Goal: Task Accomplishment & Management: Manage account settings

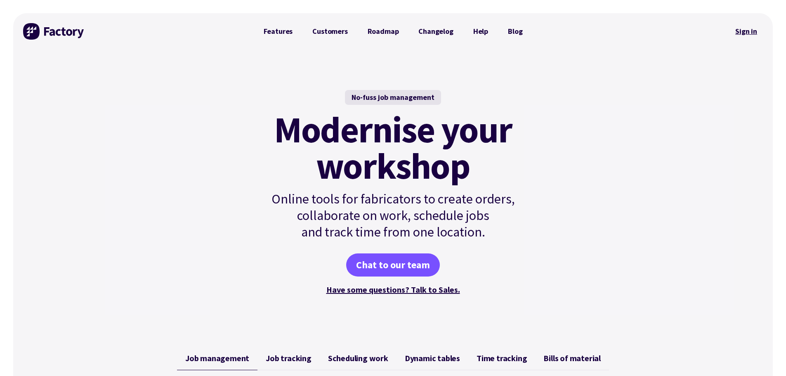
click at [749, 32] on link "Sign in" at bounding box center [746, 31] width 33 height 19
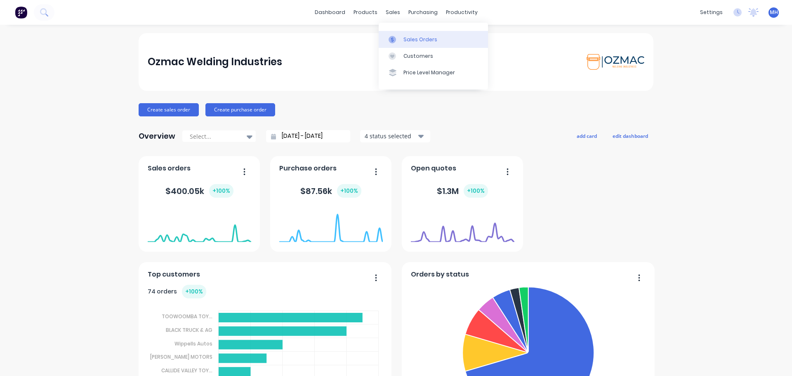
click at [420, 38] on div "Sales Orders" at bounding box center [421, 39] width 34 height 7
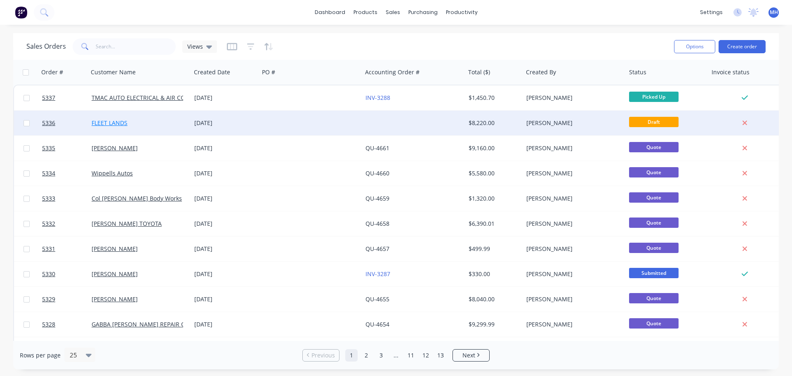
click at [108, 123] on link "FLEET LANDS" at bounding box center [110, 123] width 36 height 8
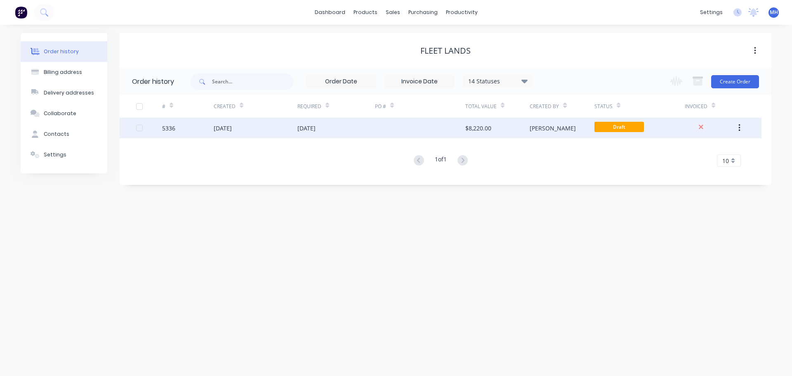
click at [232, 128] on div "13 Oct 2025" at bounding box center [223, 128] width 18 height 9
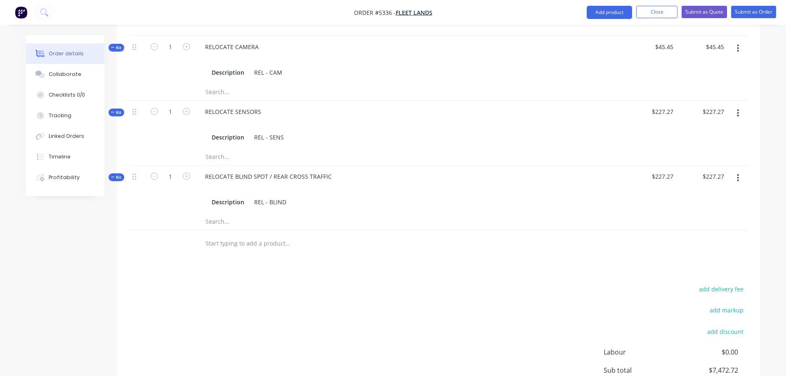
scroll to position [685, 0]
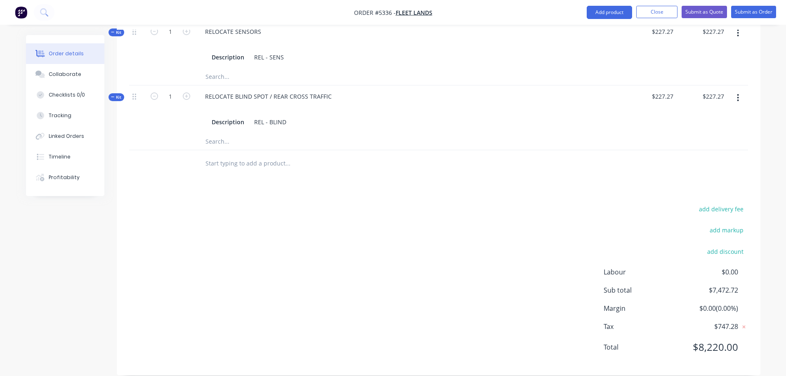
click at [255, 155] on input "text" at bounding box center [287, 163] width 165 height 17
type input "o"
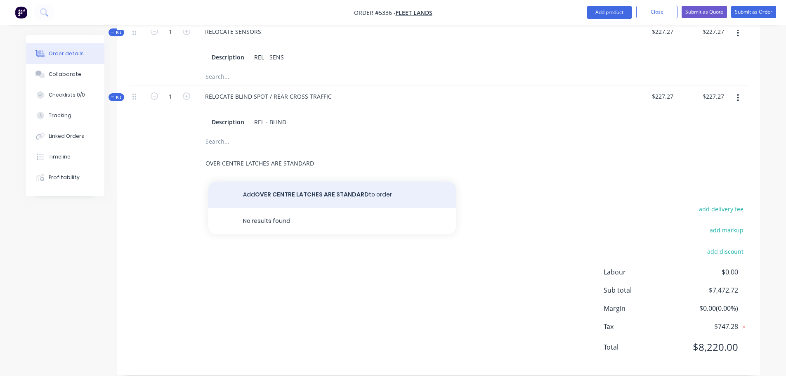
type input "OVER CENTRE LATCHES ARE STANDARD"
click at [269, 182] on button "Add OVER CENTRE LATCHES ARE STANDARD to order" at bounding box center [332, 195] width 248 height 26
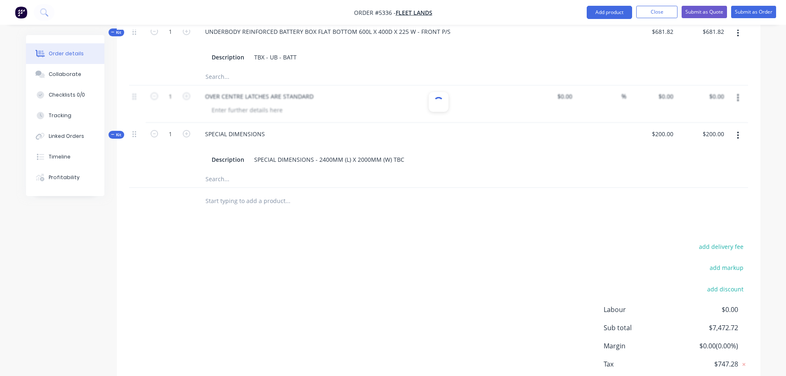
click at [277, 195] on input "text" at bounding box center [287, 201] width 165 height 17
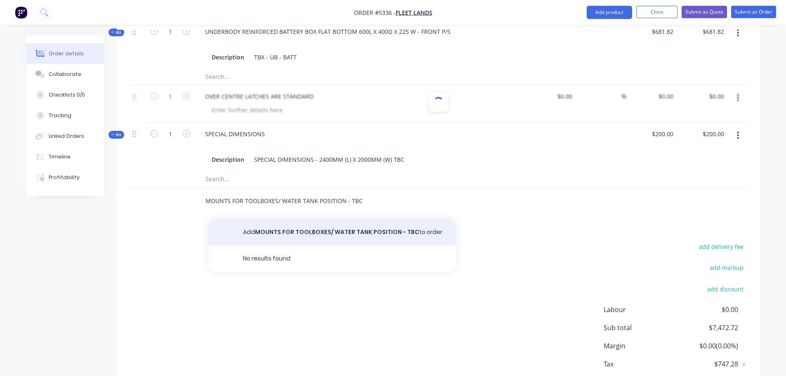
type input "MOUNTS FOR TOOLBOXES/ WATER TANK POSITION - TBC"
click at [344, 219] on button "Add MOUNTS FOR TOOLBOXES/ WATER TANK POSITION - TBC to order" at bounding box center [332, 232] width 248 height 26
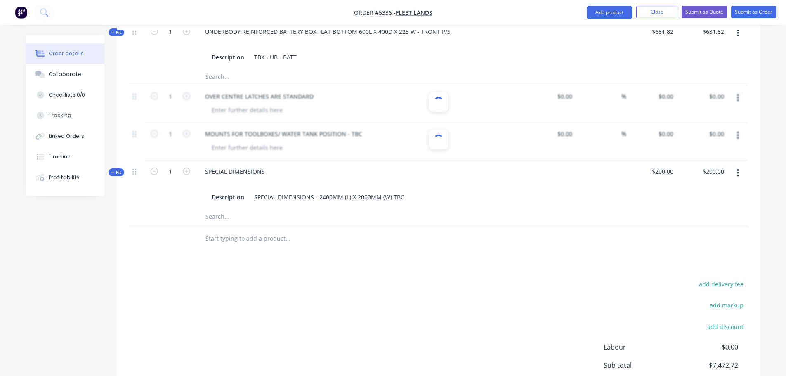
click at [269, 234] on input "text" at bounding box center [287, 238] width 165 height 17
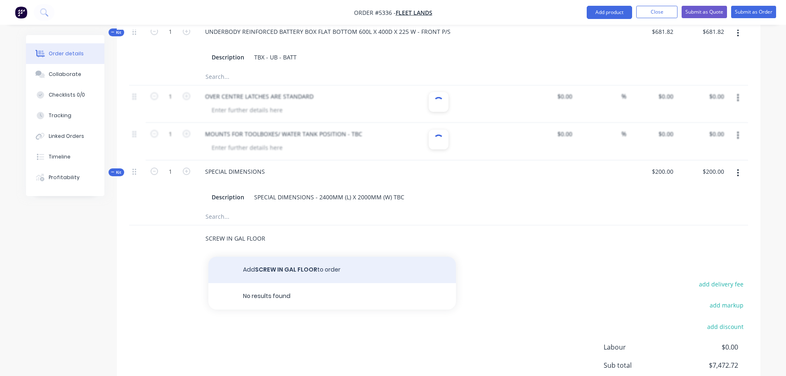
type input "SCREW IN GAL FLOOR"
click at [292, 259] on button "Add SCREW IN GAL FLOOR to order" at bounding box center [332, 270] width 248 height 26
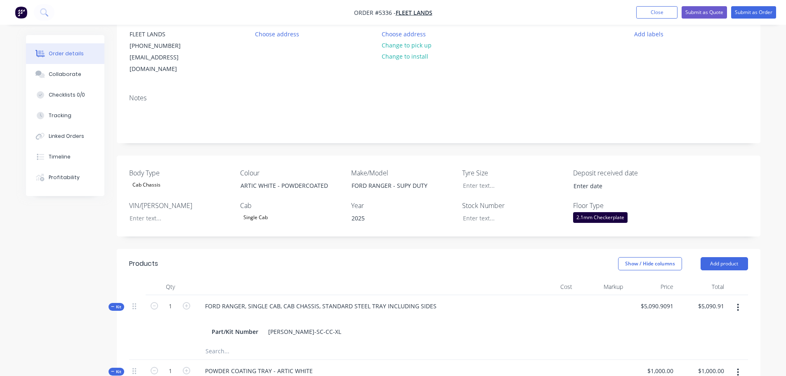
scroll to position [66, 0]
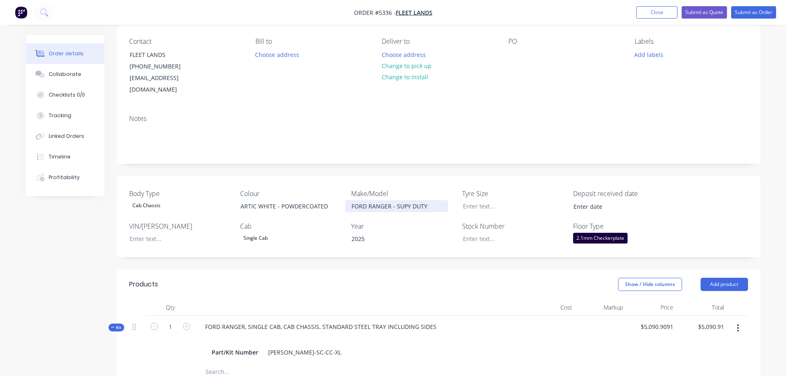
click at [406, 200] on div "FORD RANGER - SUPY DUTY" at bounding box center [396, 206] width 103 height 12
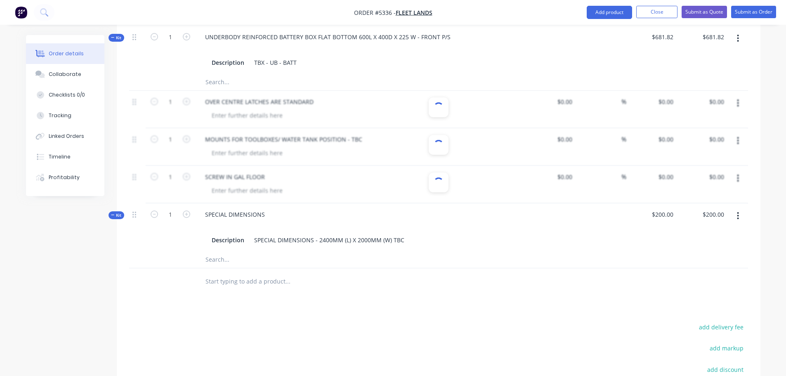
scroll to position [716, 0]
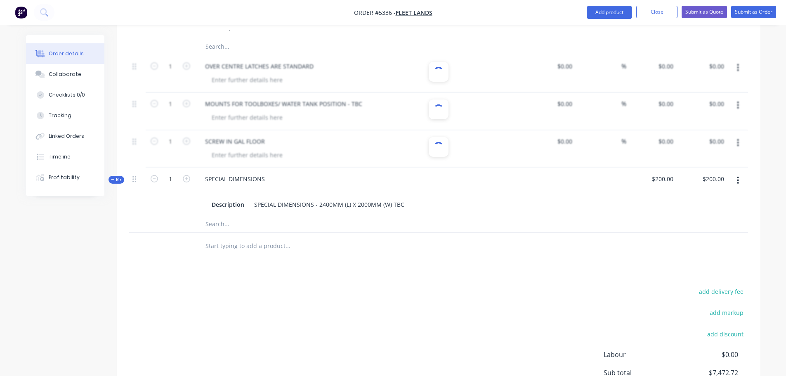
click at [233, 238] on input "text" at bounding box center [287, 246] width 165 height 17
drag, startPoint x: 320, startPoint y: 60, endPoint x: 289, endPoint y: 54, distance: 31.5
click at [289, 55] on div at bounding box center [438, 74] width 619 height 38
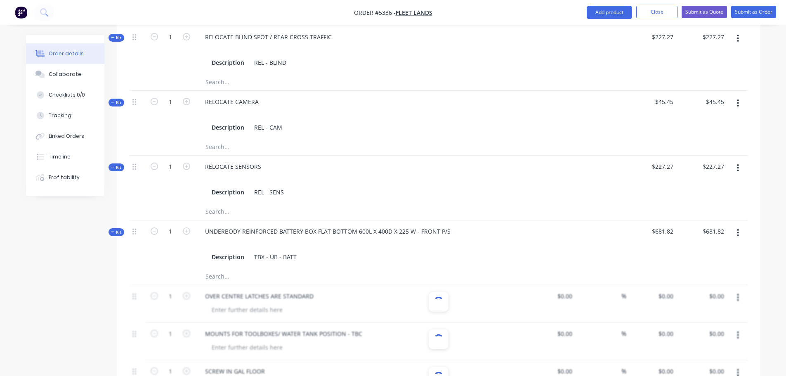
scroll to position [468, 0]
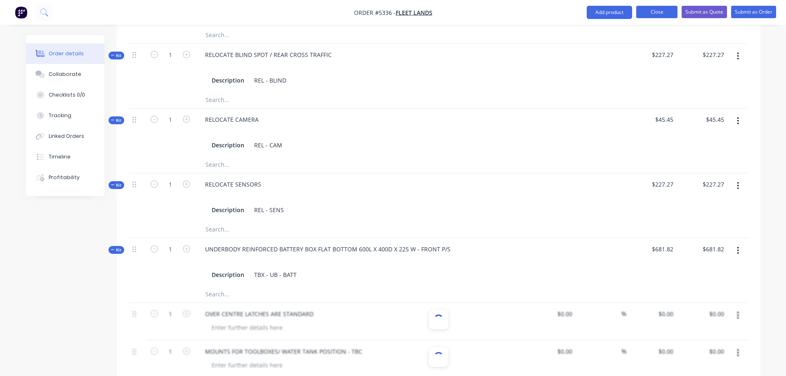
click at [651, 11] on button "Close" at bounding box center [656, 12] width 41 height 12
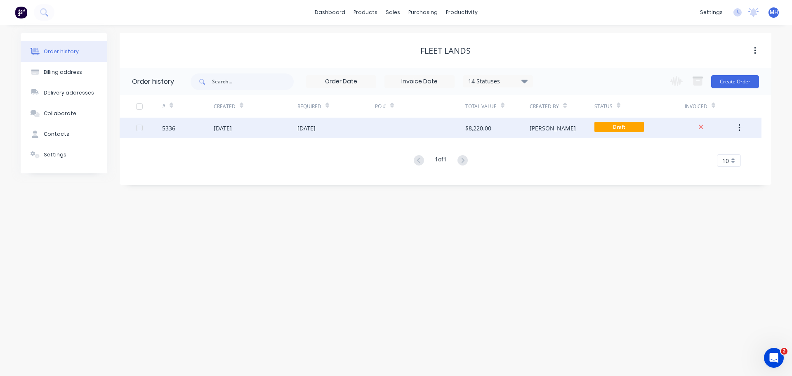
click at [232, 126] on div "13 Oct 2025" at bounding box center [223, 128] width 18 height 9
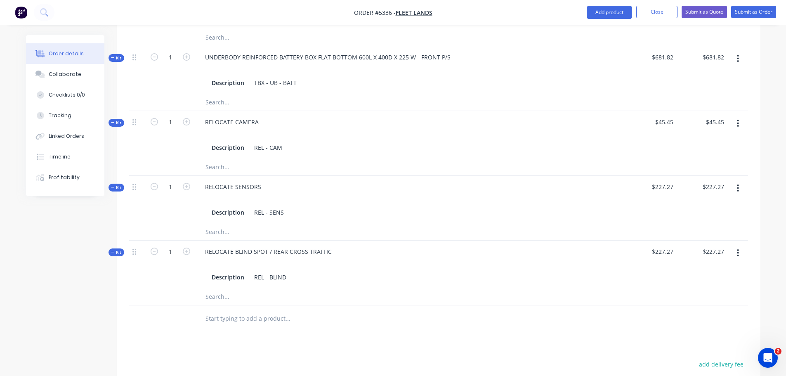
scroll to position [578, 0]
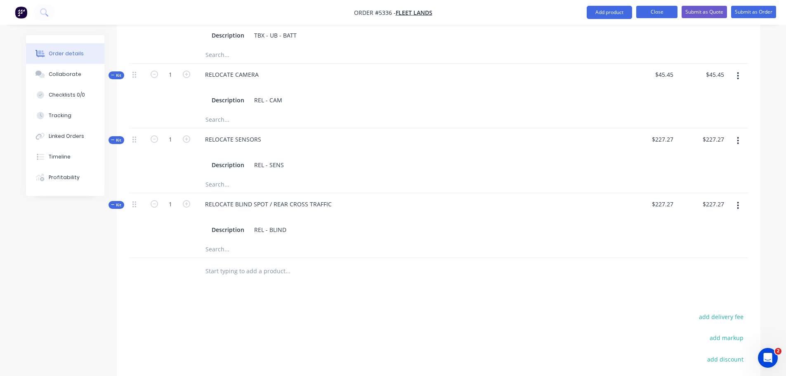
click at [655, 7] on button "Close" at bounding box center [656, 12] width 41 height 12
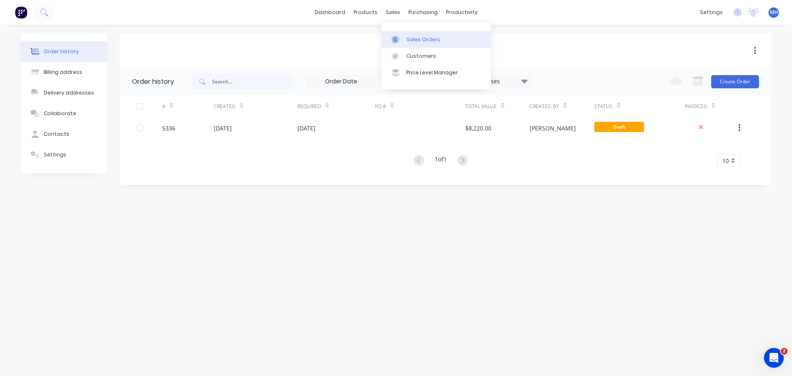
click at [420, 36] on div "Sales Orders" at bounding box center [423, 39] width 34 height 7
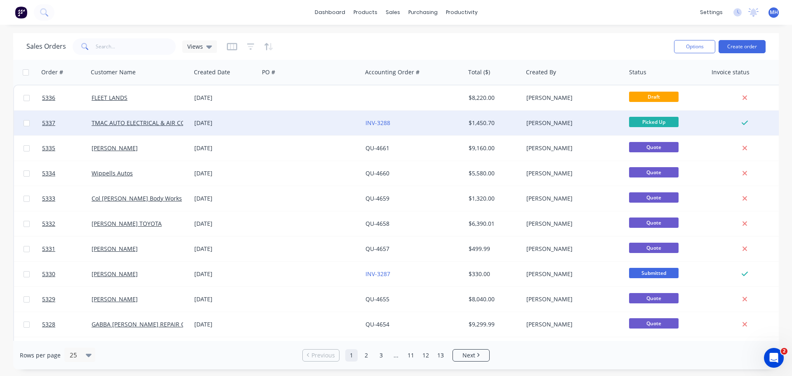
click at [542, 122] on div "[PERSON_NAME]" at bounding box center [573, 123] width 92 height 8
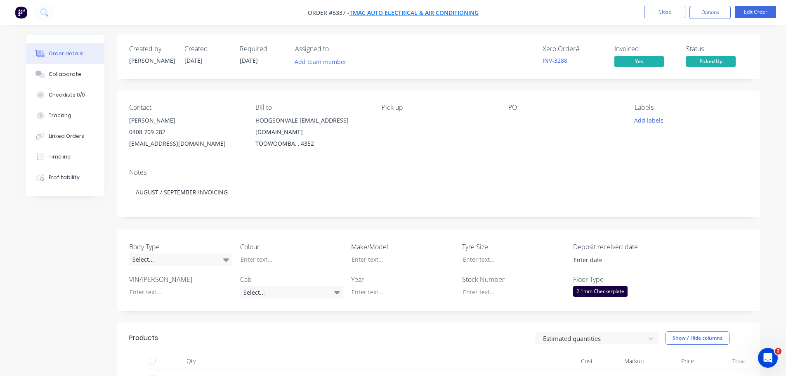
click at [380, 10] on span "TMAC AUTO ELECTRICAL & AIR CONDITIONING" at bounding box center [414, 13] width 129 height 8
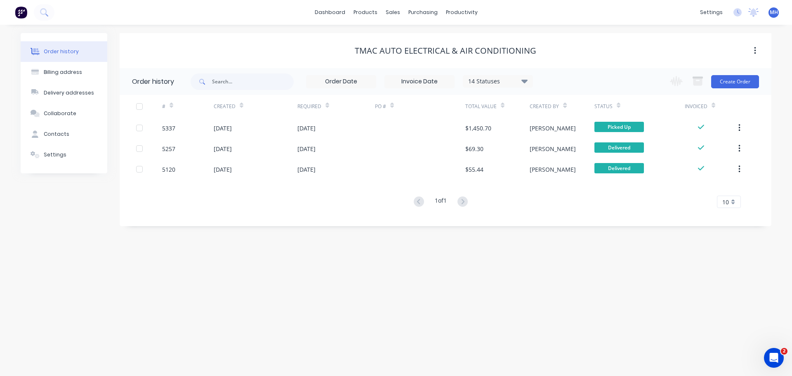
click at [517, 52] on div "TMAC AUTO ELECTRICAL & AIR CONDITIONING" at bounding box center [446, 51] width 182 height 10
click at [758, 48] on button "button" at bounding box center [755, 50] width 19 height 15
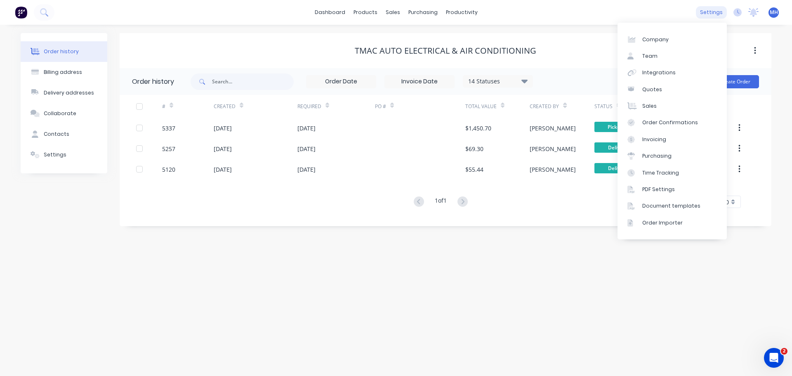
click at [720, 10] on div "settings" at bounding box center [711, 12] width 31 height 12
click at [665, 142] on link "Invoicing" at bounding box center [672, 139] width 109 height 17
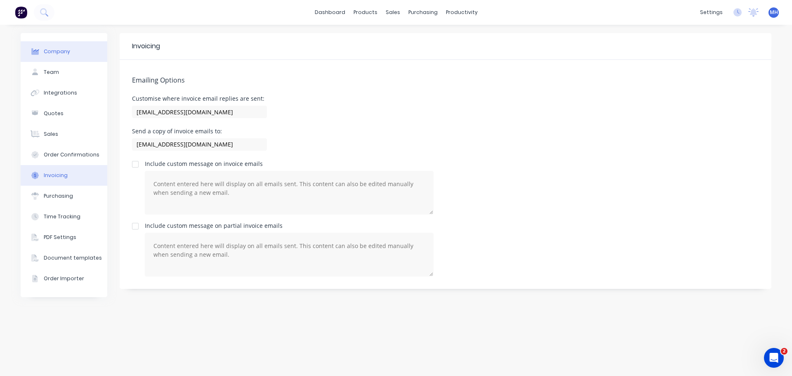
click at [38, 47] on button "Company" at bounding box center [64, 51] width 87 height 21
select select "AU"
click at [72, 238] on div "PDF Settings" at bounding box center [60, 237] width 33 height 7
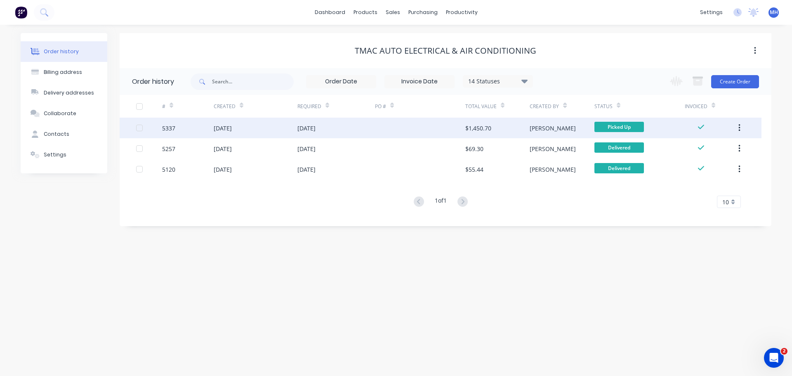
click at [232, 125] on div "[DATE]" at bounding box center [223, 128] width 18 height 9
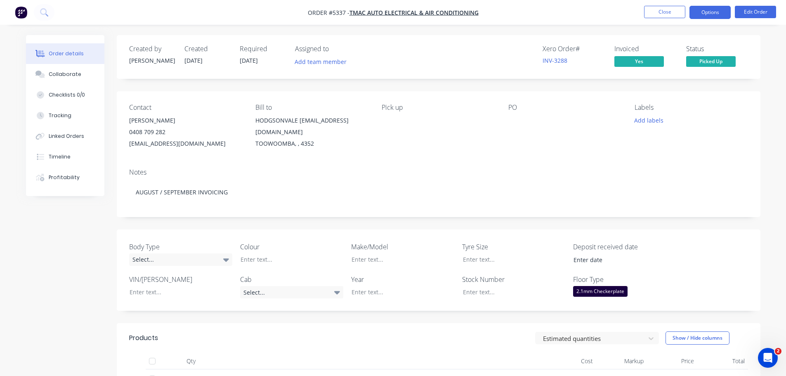
click at [708, 14] on button "Options" at bounding box center [710, 12] width 41 height 13
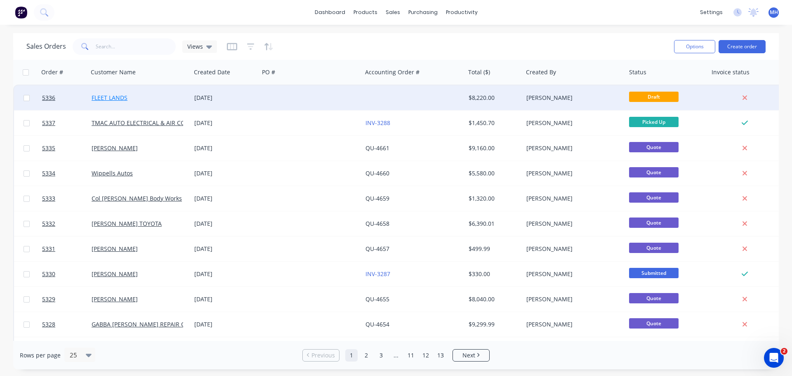
click at [111, 95] on link "FLEET LANDS" at bounding box center [110, 98] width 36 height 8
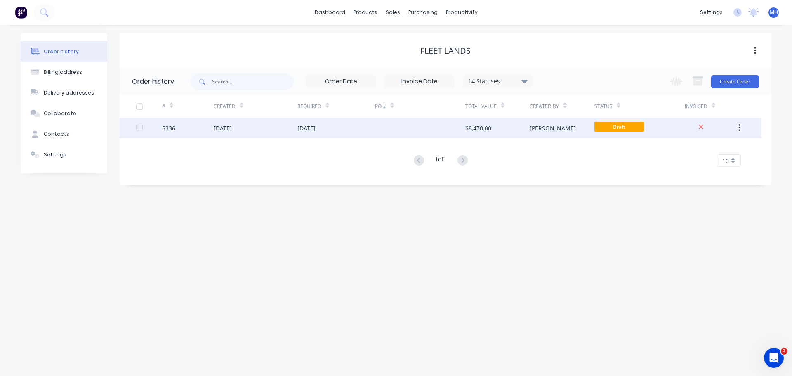
click at [190, 123] on div "5336" at bounding box center [188, 128] width 52 height 21
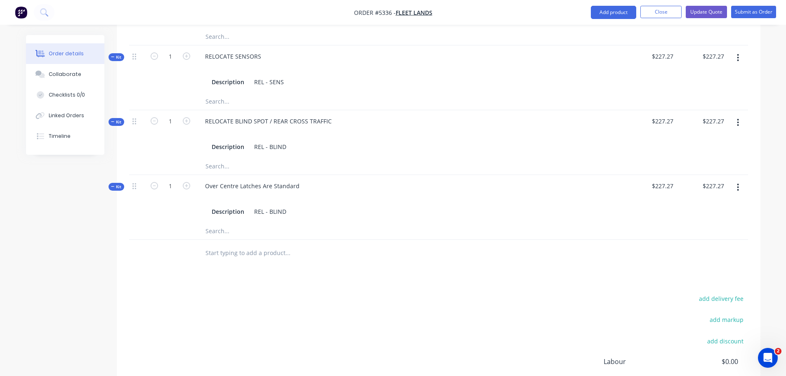
scroll to position [660, 0]
click at [654, 180] on div "227.27 $227.27" at bounding box center [662, 186] width 29 height 12
click at [393, 179] on div "Over Centre Latches Are Standard Description REL - BLIND" at bounding box center [360, 199] width 330 height 48
click at [659, 180] on input "227.27" at bounding box center [664, 186] width 26 height 12
type input "$0.00"
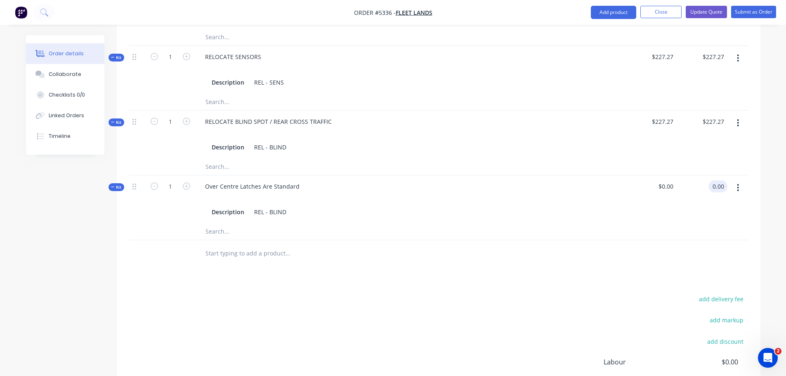
type input "$0.00"
click at [296, 293] on div "add delivery fee add markup add discount Labour $0.00 Sub total $7,472.72 Margi…" at bounding box center [438, 372] width 619 height 159
click at [739, 118] on icon "button" at bounding box center [738, 122] width 2 height 9
click at [703, 172] on div "Duplicate" at bounding box center [709, 178] width 64 height 12
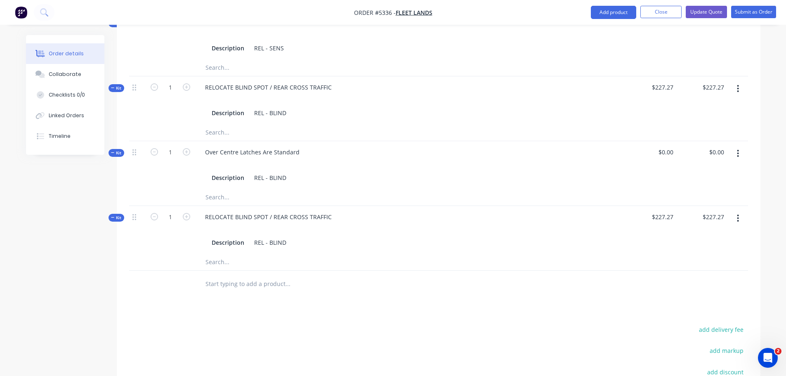
scroll to position [701, 0]
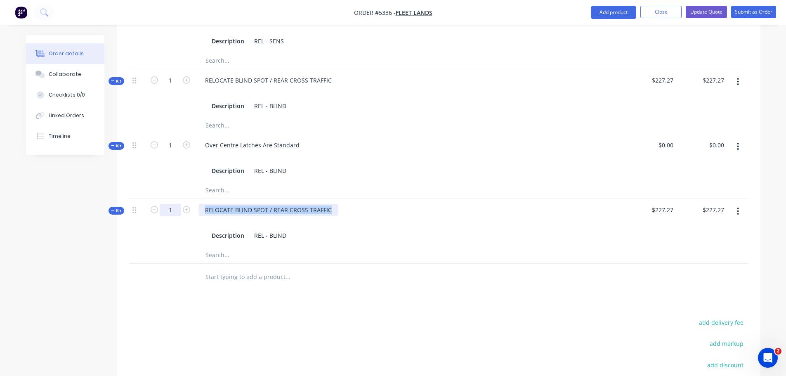
drag, startPoint x: 329, startPoint y: 199, endPoint x: 179, endPoint y: 203, distance: 150.7
click at [179, 203] on div "Kit 1 RELOCATE BLIND SPOT / REAR CROSS TRAFFIC Description REL - BLIND $227.27 …" at bounding box center [438, 223] width 619 height 48
click at [652, 204] on div "227.27 227.27" at bounding box center [664, 210] width 26 height 12
type input "$36.36"
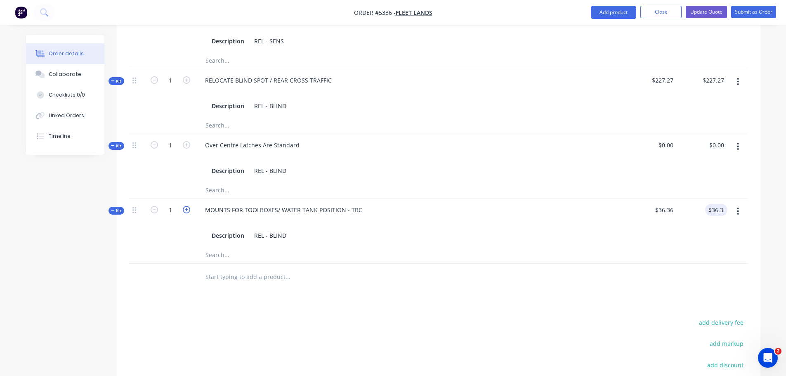
click at [185, 206] on icon "button" at bounding box center [186, 209] width 7 height 7
type input "2"
type input "$72.72"
click at [185, 206] on icon "button" at bounding box center [186, 209] width 7 height 7
type input "3"
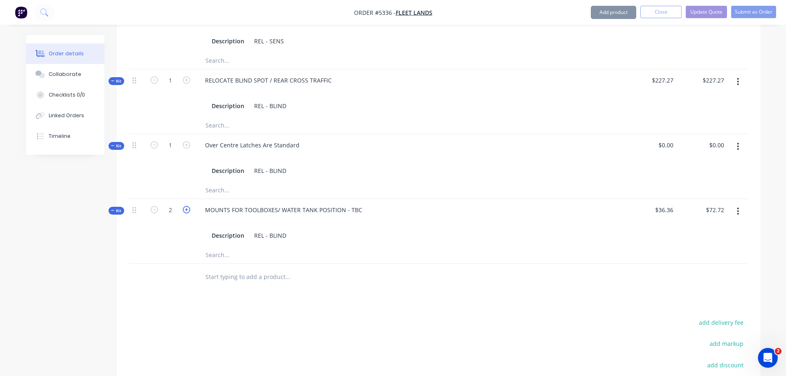
type input "$109.08"
click at [185, 206] on icon "button" at bounding box center [186, 209] width 7 height 7
type input "4"
type input "$145.44"
click at [239, 269] on input "text" at bounding box center [287, 277] width 165 height 17
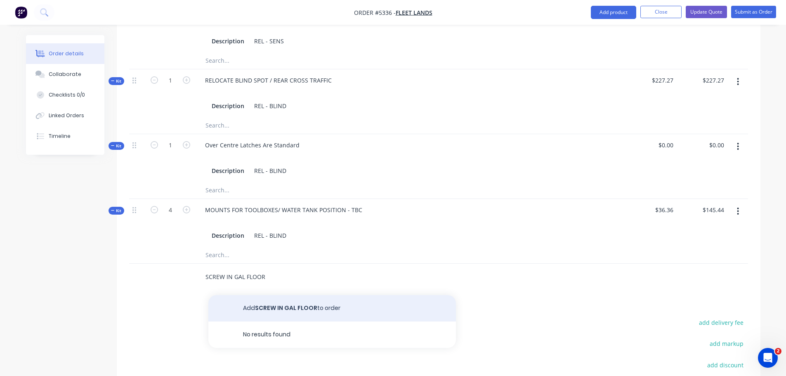
type input "SCREW IN GAL FLOOR"
click at [271, 300] on button "Add SCREW IN GAL FLOOR to order" at bounding box center [332, 308] width 248 height 26
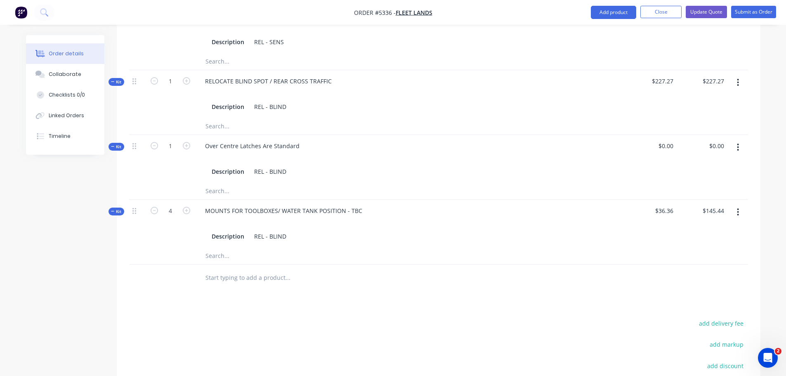
scroll to position [701, 0]
click at [739, 207] on icon "button" at bounding box center [738, 211] width 2 height 9
click at [736, 139] on button "button" at bounding box center [737, 146] width 19 height 15
click at [713, 195] on div "Duplicate" at bounding box center [709, 201] width 64 height 12
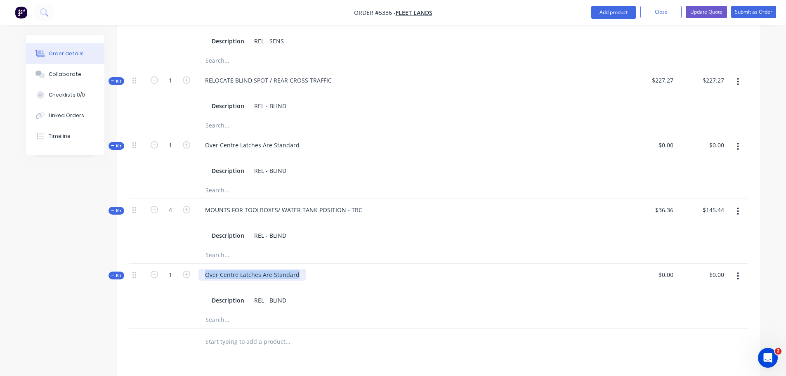
drag, startPoint x: 203, startPoint y: 265, endPoint x: 331, endPoint y: 259, distance: 128.1
click at [331, 264] on div "Over Centre Latches Are Standard Description REL - BLIND" at bounding box center [360, 288] width 330 height 48
click at [671, 269] on input "0" at bounding box center [667, 275] width 19 height 12
type input "$727.27"
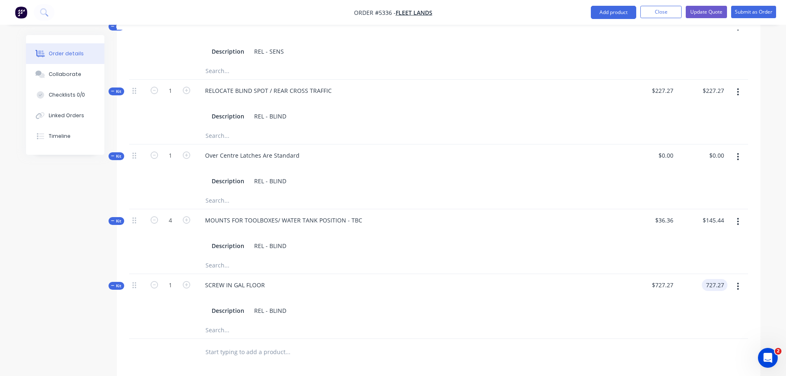
scroll to position [673, 0]
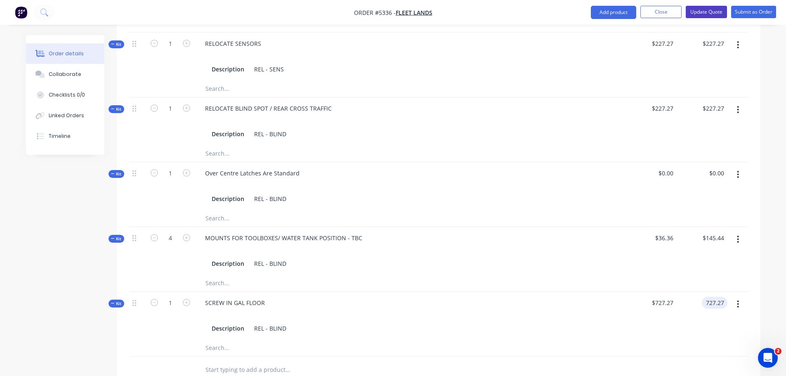
type input "$727.27"
click at [707, 10] on button "Update Quote" at bounding box center [706, 12] width 41 height 12
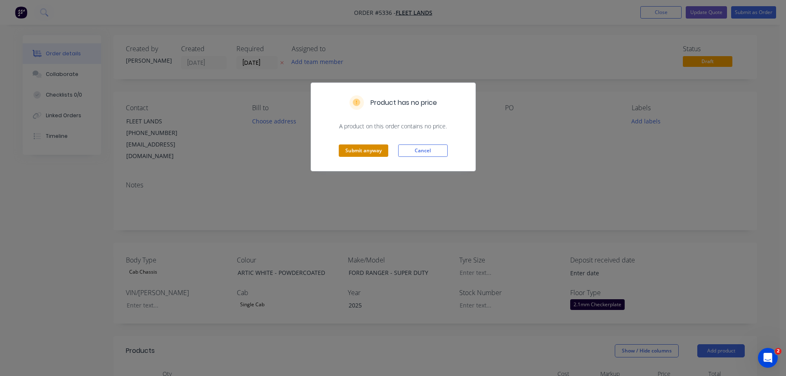
click at [360, 151] on button "Submit anyway" at bounding box center [364, 150] width 50 height 12
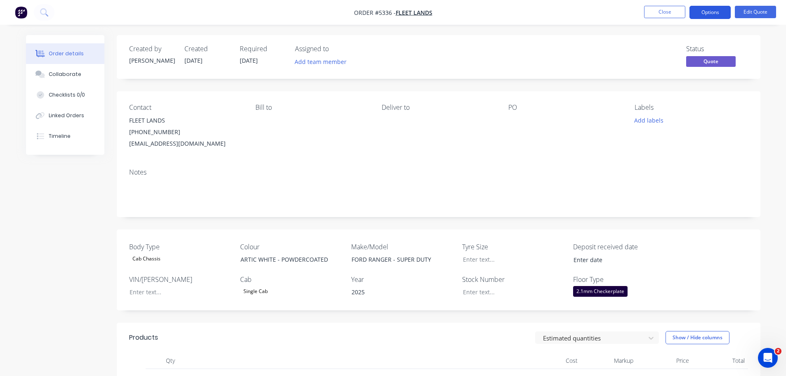
click at [707, 13] on button "Options" at bounding box center [710, 12] width 41 height 13
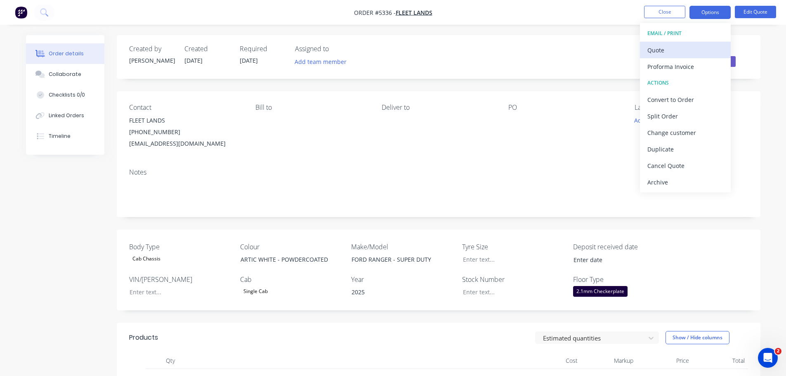
click at [688, 52] on div "Quote" at bounding box center [685, 50] width 76 height 12
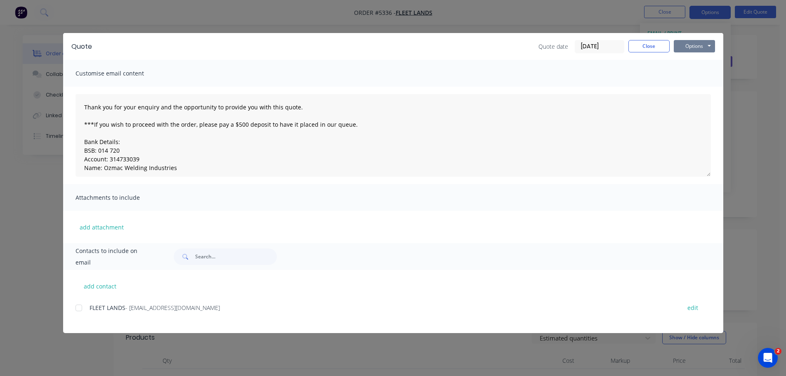
click at [689, 48] on button "Options" at bounding box center [694, 46] width 41 height 12
drag, startPoint x: 82, startPoint y: 308, endPoint x: 90, endPoint y: 307, distance: 7.9
click at [82, 309] on div at bounding box center [79, 308] width 17 height 17
click at [693, 47] on button "Options" at bounding box center [694, 46] width 41 height 12
click at [692, 87] on button "Email" at bounding box center [700, 88] width 53 height 14
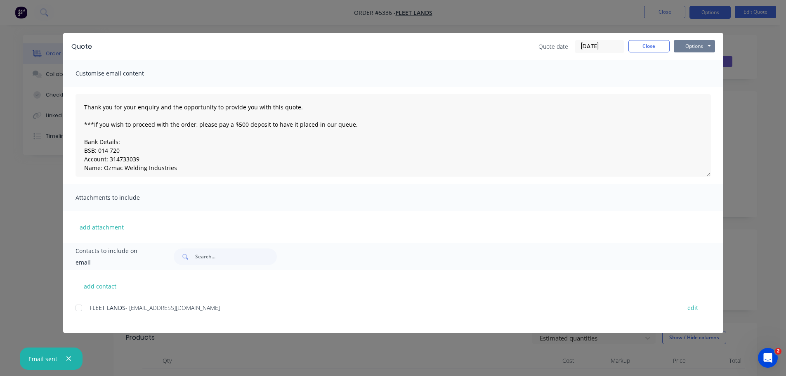
click at [690, 48] on button "Options" at bounding box center [694, 46] width 41 height 12
click at [692, 71] on button "Print" at bounding box center [700, 75] width 53 height 14
click at [643, 46] on button "Close" at bounding box center [648, 46] width 41 height 12
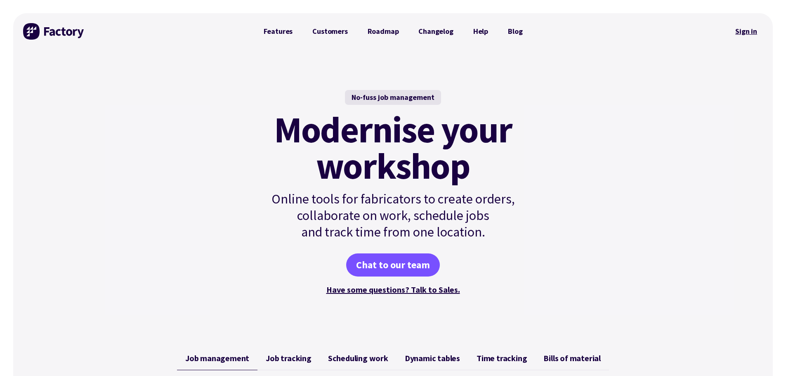
click at [751, 33] on link "Sign in" at bounding box center [746, 31] width 33 height 19
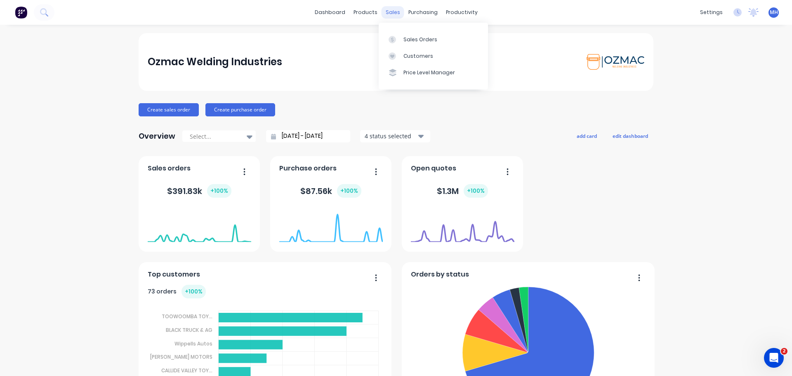
click at [389, 13] on div "sales" at bounding box center [393, 12] width 23 height 12
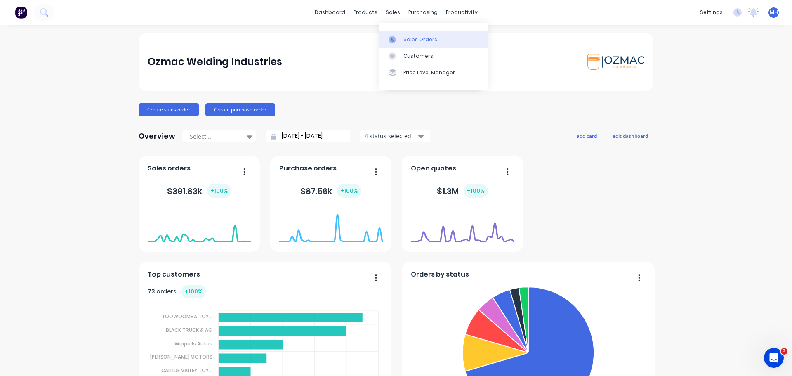
click at [403, 42] on link "Sales Orders" at bounding box center [433, 39] width 109 height 17
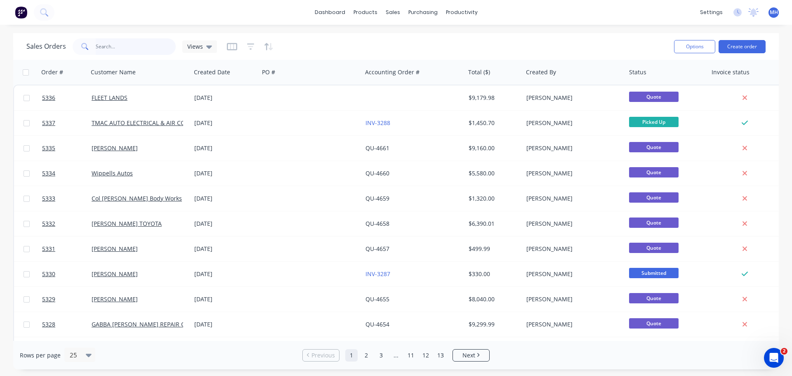
click at [118, 50] on input "text" at bounding box center [136, 46] width 80 height 17
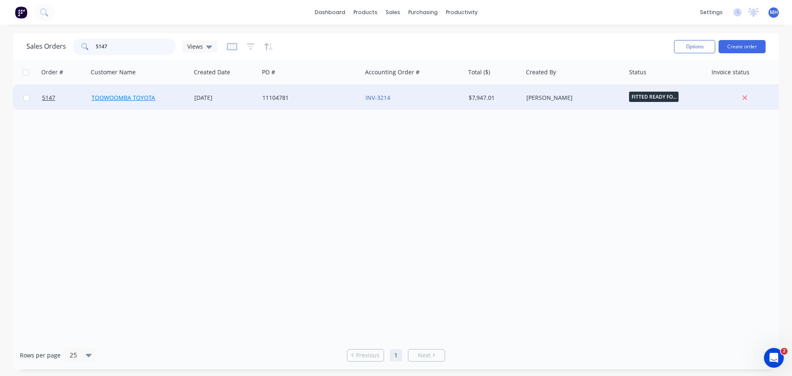
type input "5147"
click at [134, 98] on link "TOOWOOMBA TOYOTA" at bounding box center [124, 98] width 64 height 8
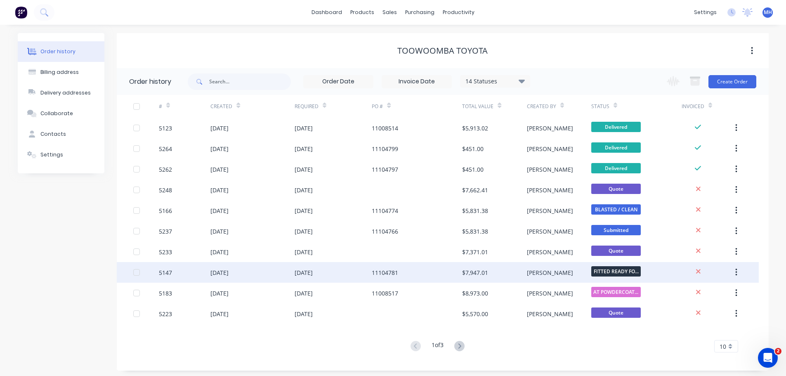
click at [182, 274] on div "5147" at bounding box center [185, 272] width 52 height 21
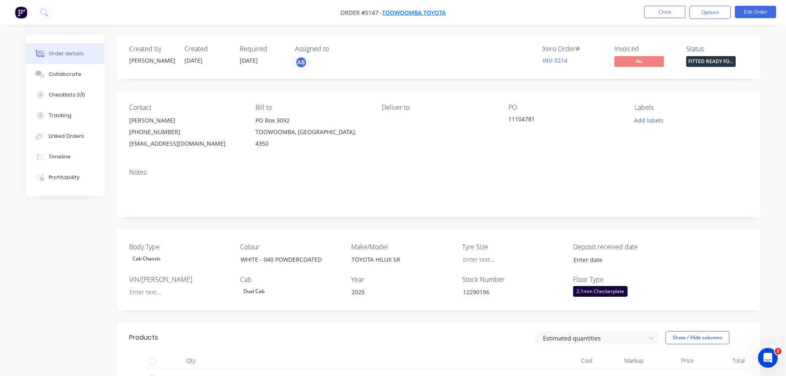
click at [420, 11] on span "TOOWOOMBA TOYOTA" at bounding box center [414, 13] width 64 height 8
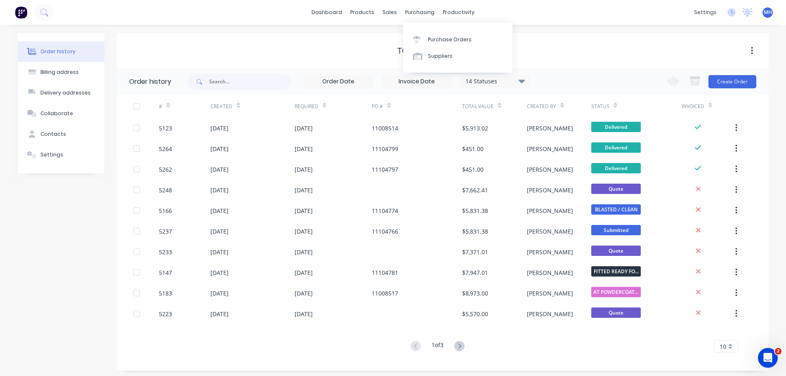
click at [345, 55] on div "TOOWOOMBA TOYOTA" at bounding box center [443, 51] width 652 height 10
click at [446, 49] on div "TOOWOOMBA TOYOTA" at bounding box center [442, 51] width 90 height 10
click at [751, 53] on icon "button" at bounding box center [752, 50] width 2 height 9
click at [705, 48] on div "TOOWOOMBA TOYOTA" at bounding box center [443, 51] width 652 height 10
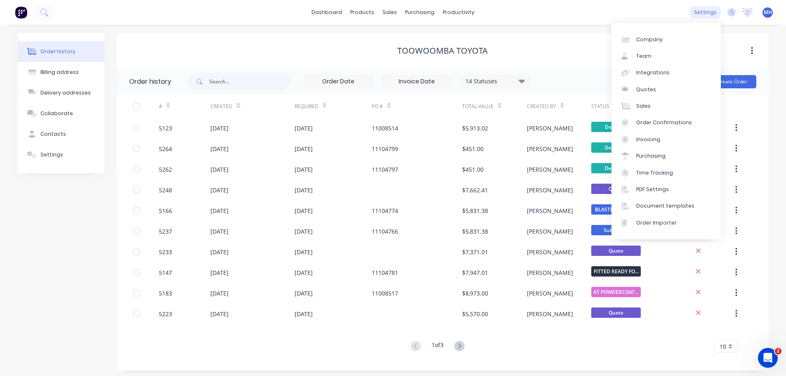
click at [701, 14] on div "settings" at bounding box center [705, 12] width 31 height 12
click at [656, 191] on div "PDF Settings" at bounding box center [652, 189] width 33 height 7
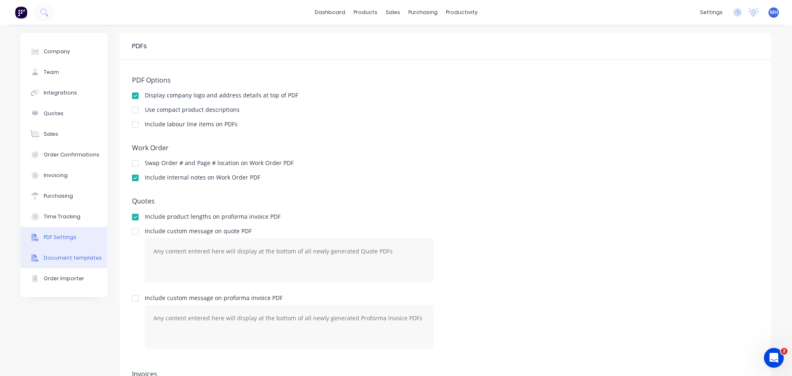
click at [69, 256] on div "Document templates" at bounding box center [73, 257] width 58 height 7
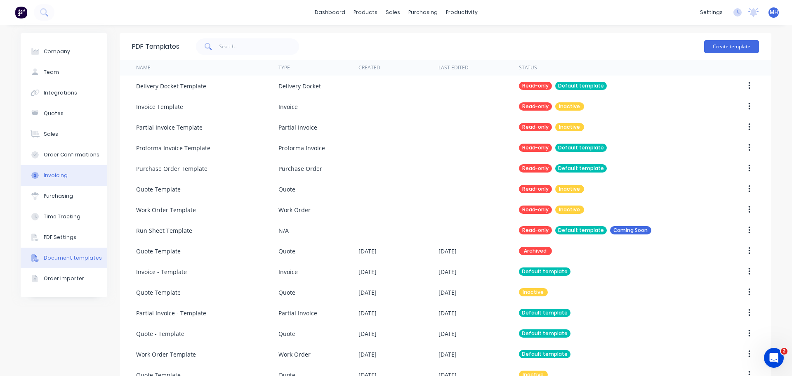
click at [59, 173] on div "Invoicing" at bounding box center [56, 175] width 24 height 7
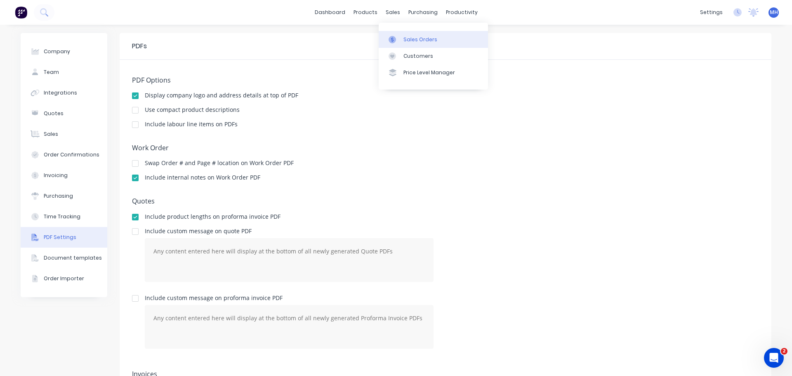
click at [411, 41] on div "Sales Orders" at bounding box center [421, 39] width 34 height 7
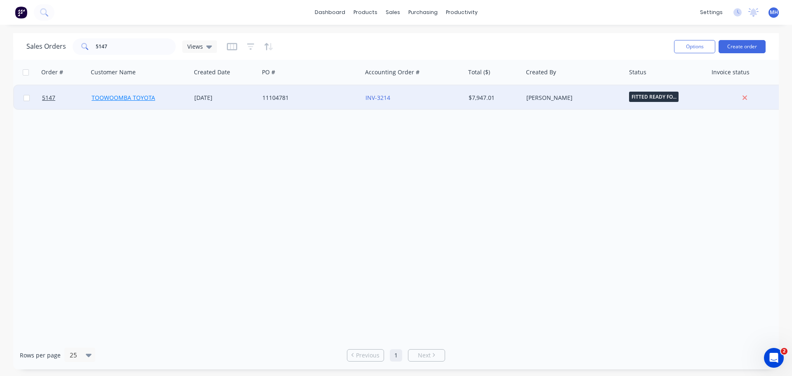
click at [142, 97] on link "TOOWOOMBA TOYOTA" at bounding box center [124, 98] width 64 height 8
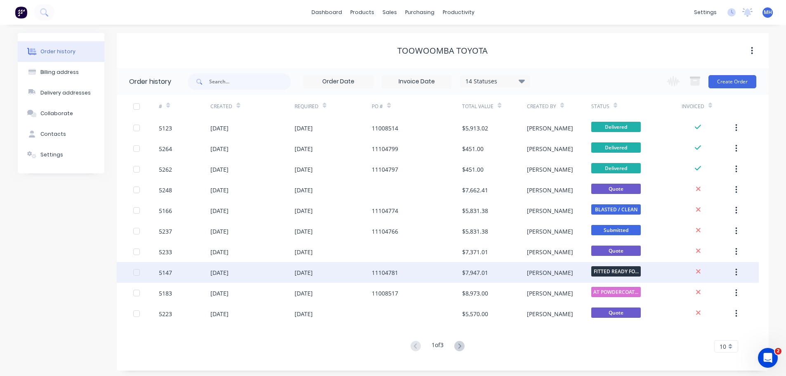
click at [184, 269] on div "5147" at bounding box center [185, 272] width 52 height 21
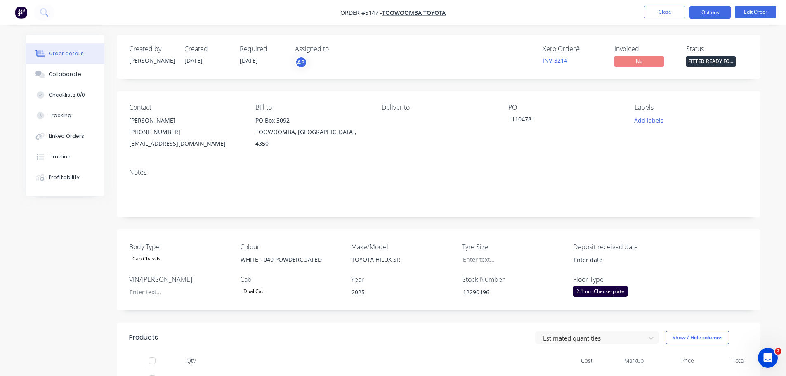
click at [711, 12] on button "Options" at bounding box center [710, 12] width 41 height 13
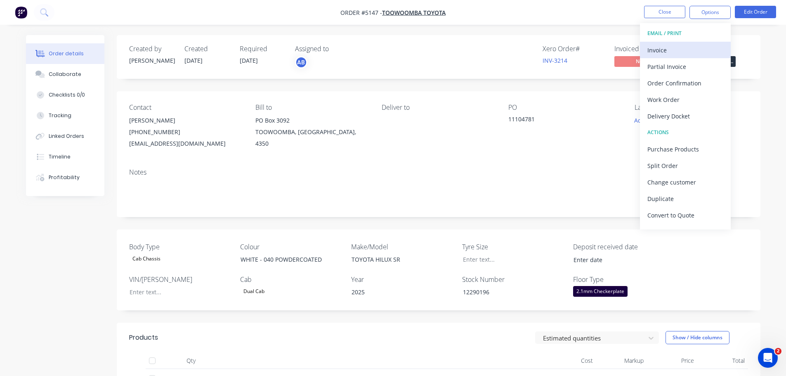
click at [668, 54] on div "Invoice" at bounding box center [685, 50] width 76 height 12
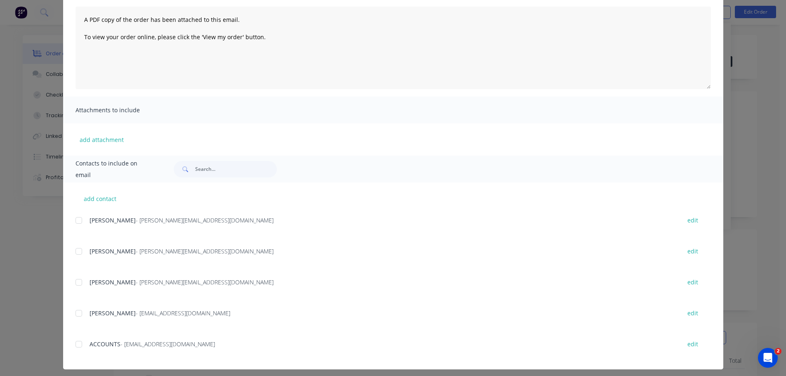
scroll to position [92, 0]
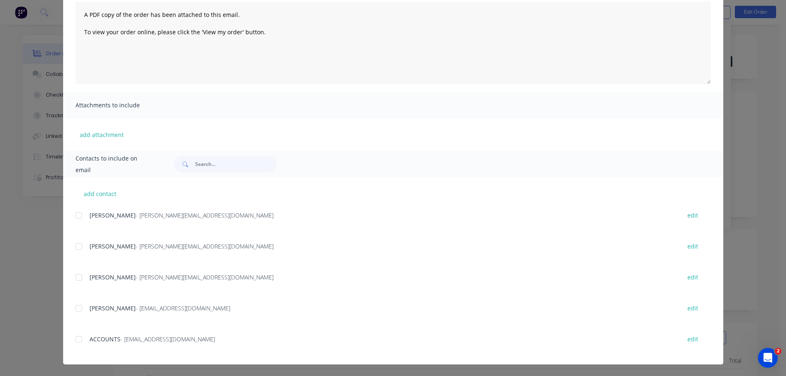
click at [81, 309] on div at bounding box center [79, 308] width 17 height 17
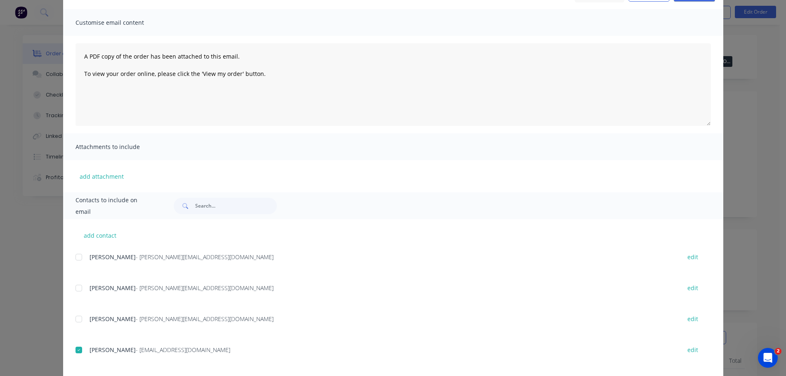
scroll to position [0, 0]
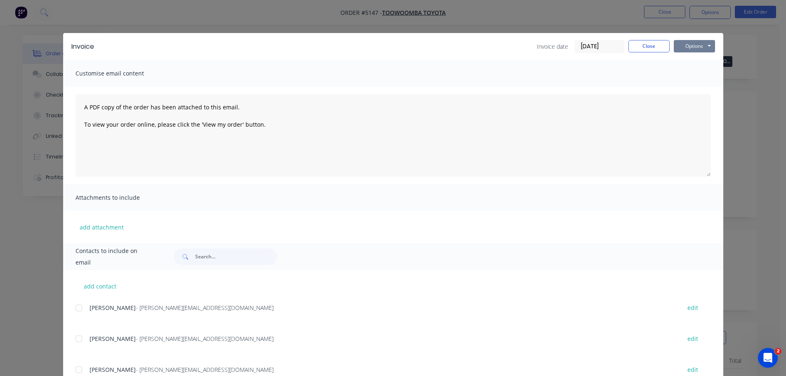
click at [694, 47] on button "Options" at bounding box center [694, 46] width 41 height 12
click at [696, 85] on button "Email" at bounding box center [700, 88] width 53 height 14
click at [695, 45] on button "Options" at bounding box center [694, 46] width 41 height 12
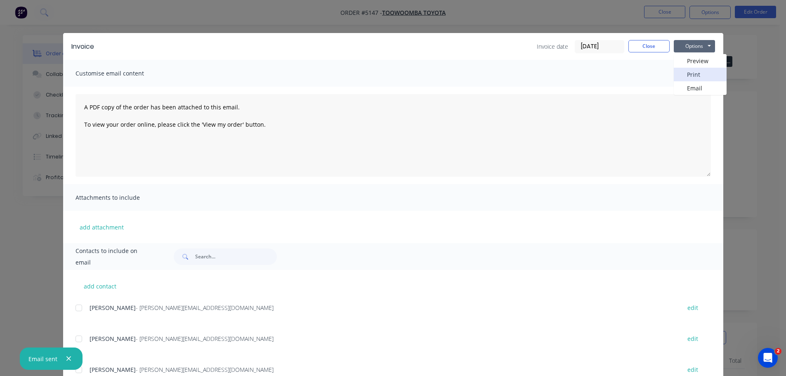
click at [691, 71] on button "Print" at bounding box center [700, 75] width 53 height 14
click at [642, 47] on button "Close" at bounding box center [648, 46] width 41 height 12
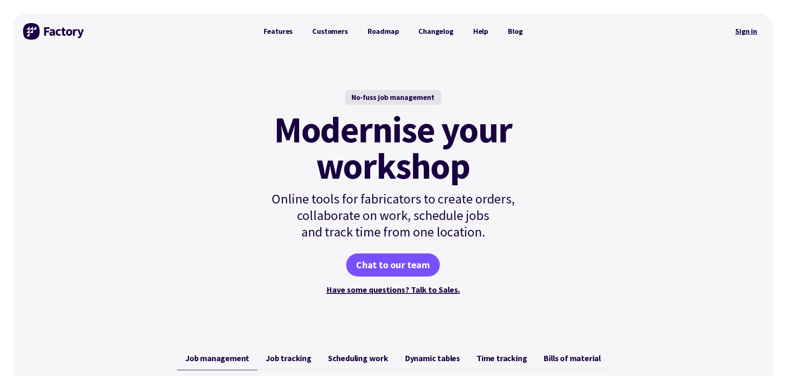
click at [742, 31] on link "Sign in" at bounding box center [746, 31] width 33 height 19
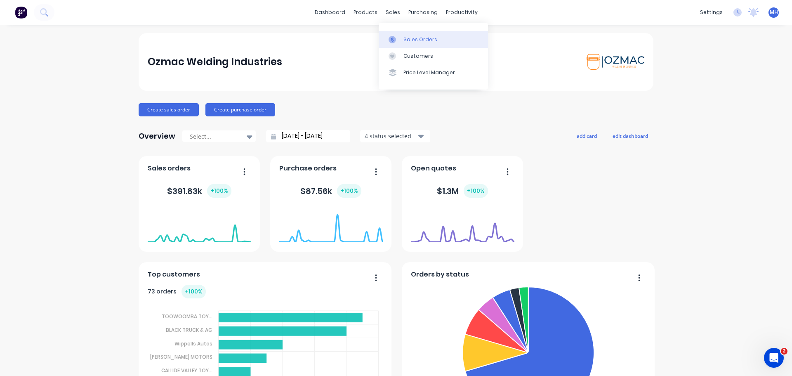
click at [402, 40] on link "Sales Orders" at bounding box center [433, 39] width 109 height 17
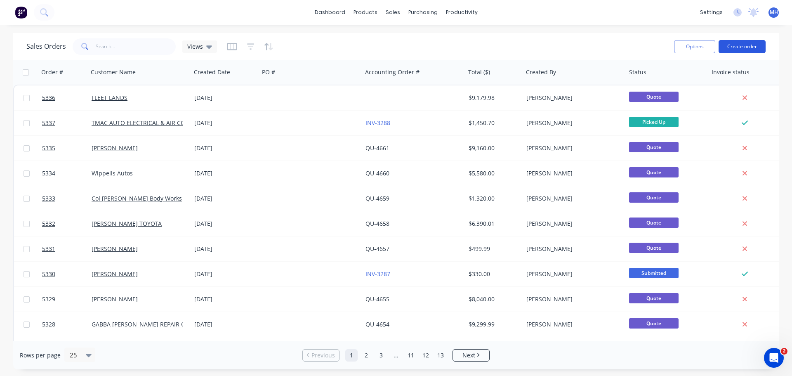
click at [745, 45] on button "Create order" at bounding box center [742, 46] width 47 height 13
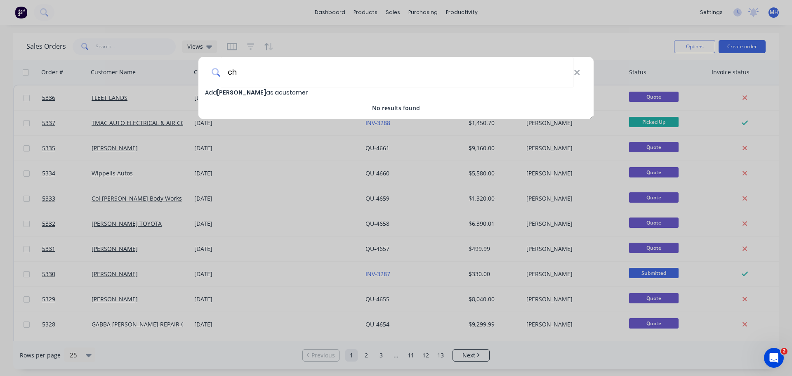
type input "c"
type input "[PERSON_NAME]"
click at [290, 94] on span "Add CHRIS GROAT as a customer" at bounding box center [256, 92] width 103 height 8
select select "AU"
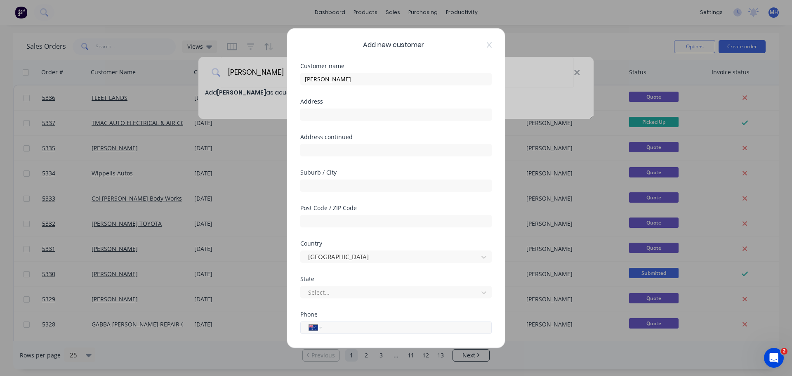
click at [355, 326] on input "tel" at bounding box center [406, 327] width 156 height 9
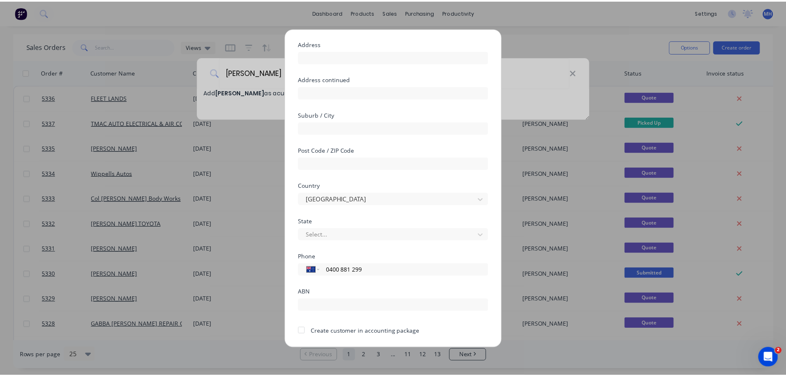
scroll to position [83, 0]
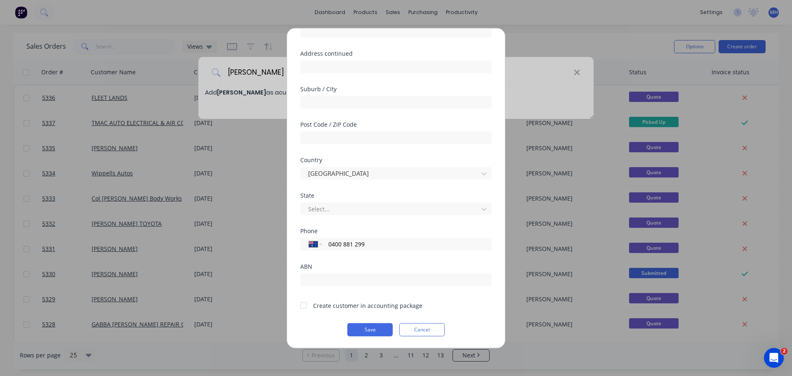
type input "0400 881 299"
click at [306, 309] on div at bounding box center [303, 305] width 17 height 17
click at [364, 327] on button "Save" at bounding box center [369, 329] width 45 height 13
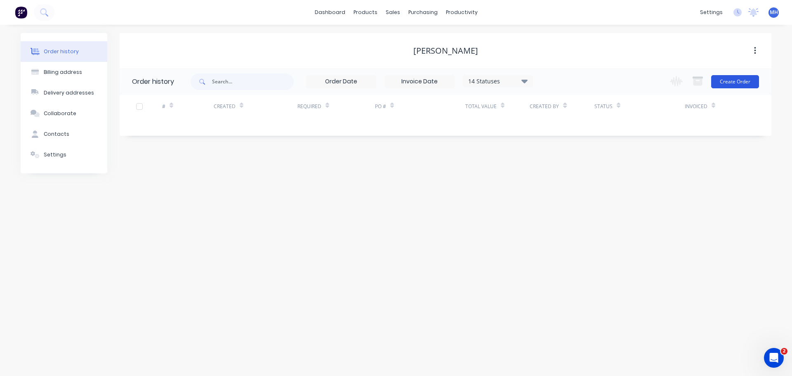
click at [738, 81] on button "Create Order" at bounding box center [735, 81] width 48 height 13
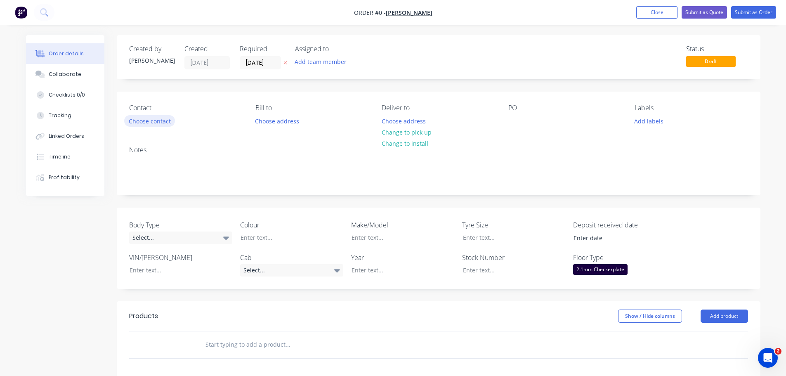
click at [158, 125] on button "Choose contact" at bounding box center [149, 120] width 51 height 11
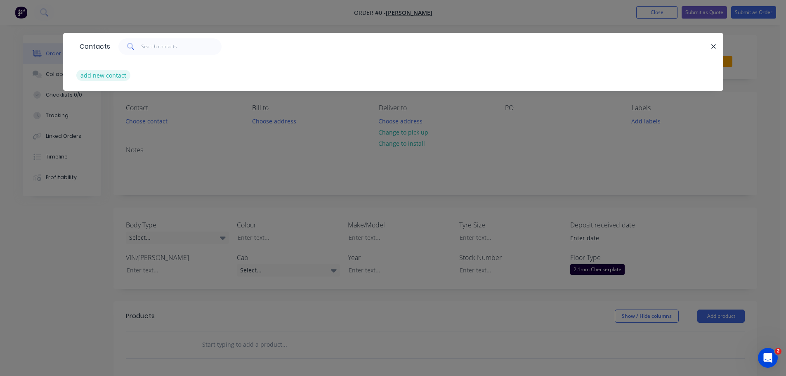
click at [100, 74] on button "add new contact" at bounding box center [103, 75] width 54 height 11
select select "AU"
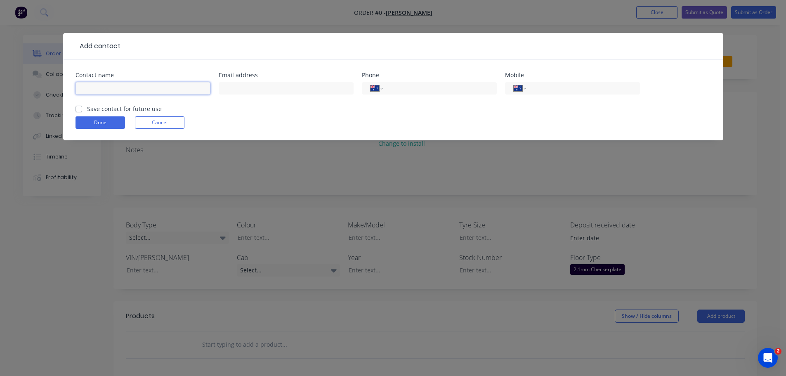
click at [117, 91] on input "text" at bounding box center [143, 88] width 135 height 12
type input "[PERSON_NAME]"
type input "chris@knightcommodities.com.au"
type input "0400 881 299"
click at [87, 111] on label "Save contact for future use" at bounding box center [124, 108] width 75 height 9
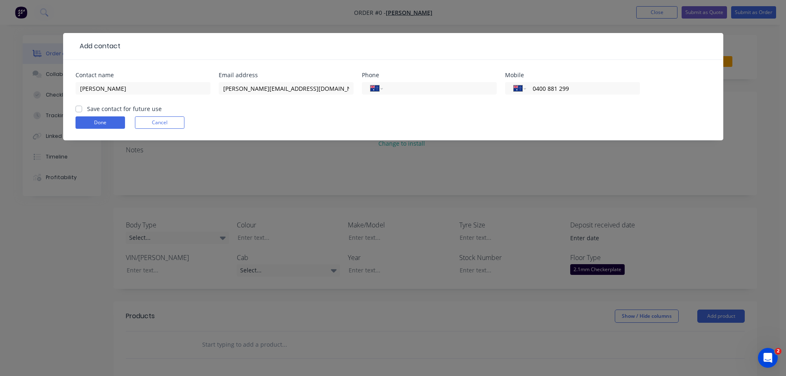
click at [79, 111] on input "Save contact for future use" at bounding box center [79, 108] width 7 height 8
checkbox input "true"
click at [98, 126] on button "Done" at bounding box center [101, 122] width 50 height 12
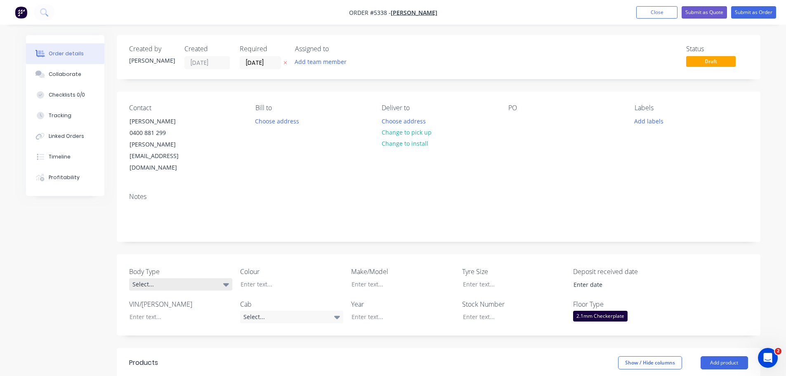
click at [195, 278] on div "Select..." at bounding box center [180, 284] width 103 height 12
click at [192, 309] on button "Pick Up" at bounding box center [191, 311] width 124 height 17
click at [264, 278] on div at bounding box center [285, 284] width 103 height 12
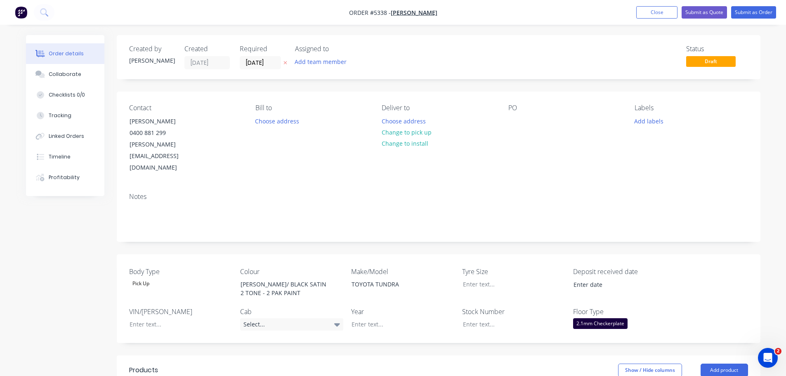
click at [615, 318] on div "2.1mm Checkerplate" at bounding box center [600, 323] width 54 height 11
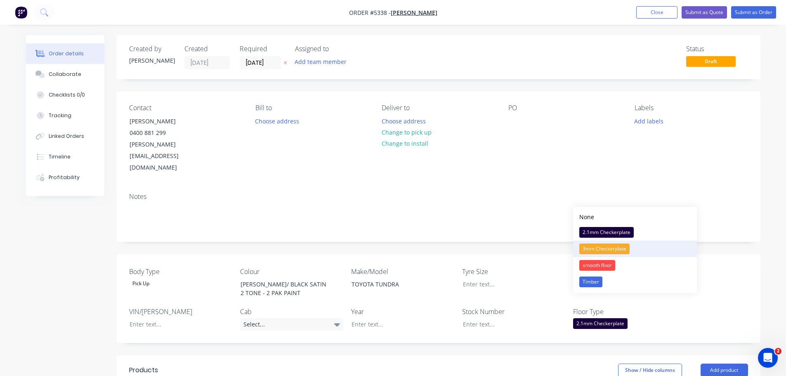
click at [609, 247] on div "3mm Checkerplate" at bounding box center [604, 248] width 50 height 11
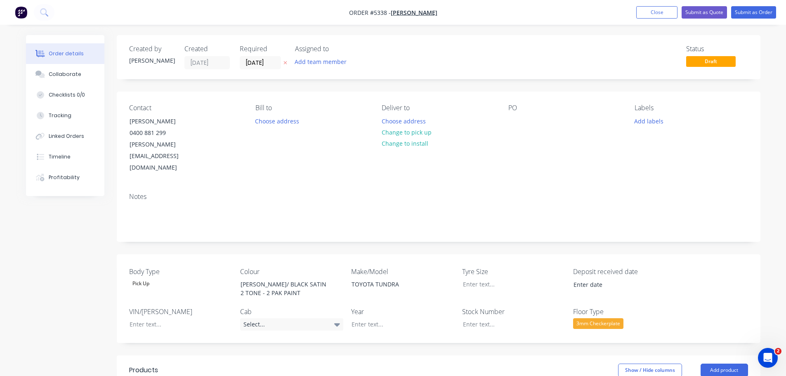
scroll to position [41, 0]
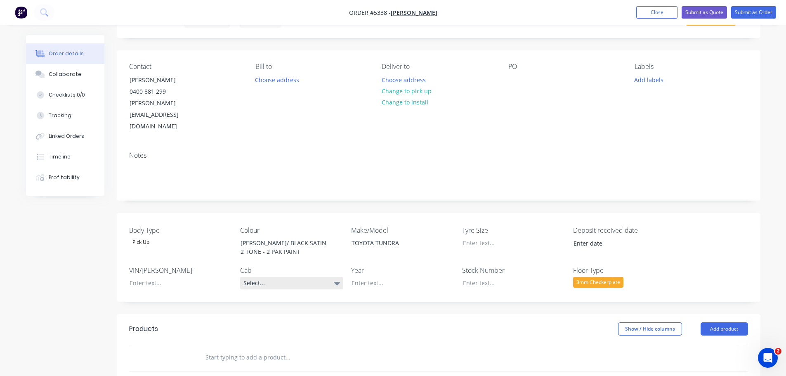
click at [334, 279] on icon at bounding box center [337, 283] width 6 height 9
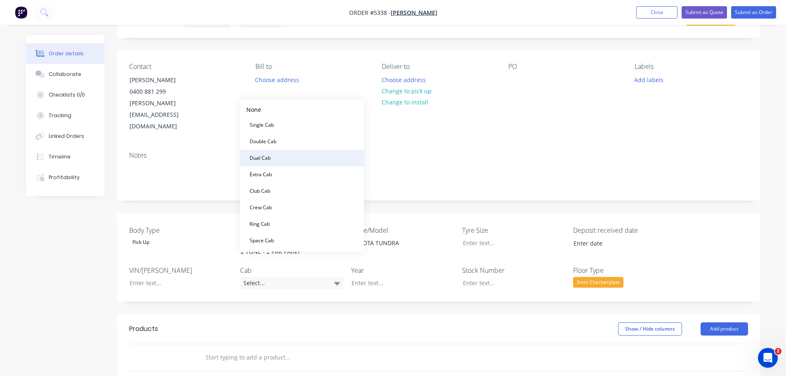
click at [296, 164] on button "Dual Cab" at bounding box center [302, 158] width 124 height 17
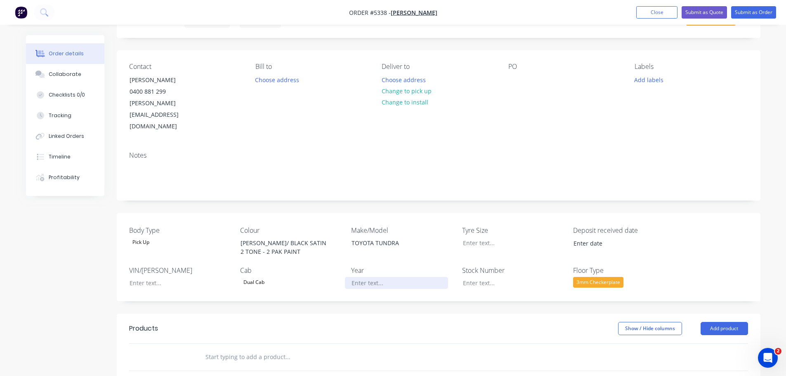
click at [382, 277] on div at bounding box center [396, 283] width 103 height 12
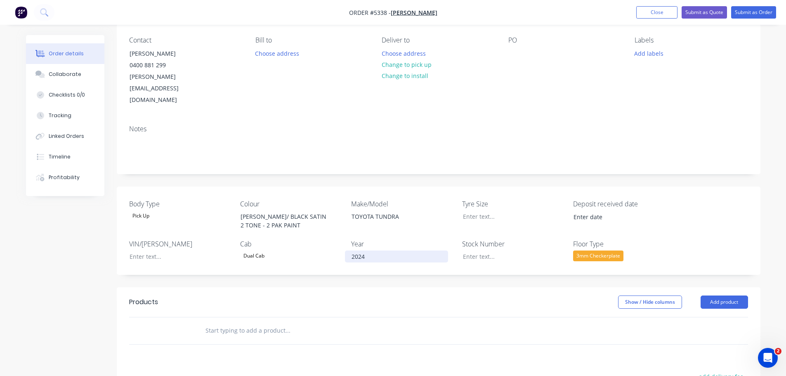
scroll to position [206, 0]
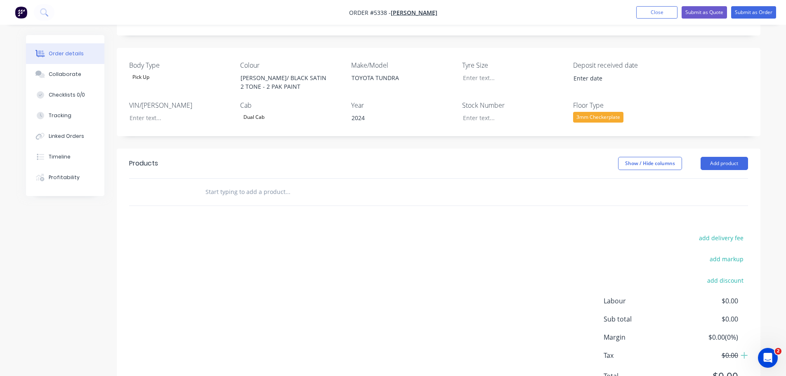
click at [266, 184] on input "text" at bounding box center [287, 192] width 165 height 17
click at [720, 157] on button "Add product" at bounding box center [724, 163] width 47 height 13
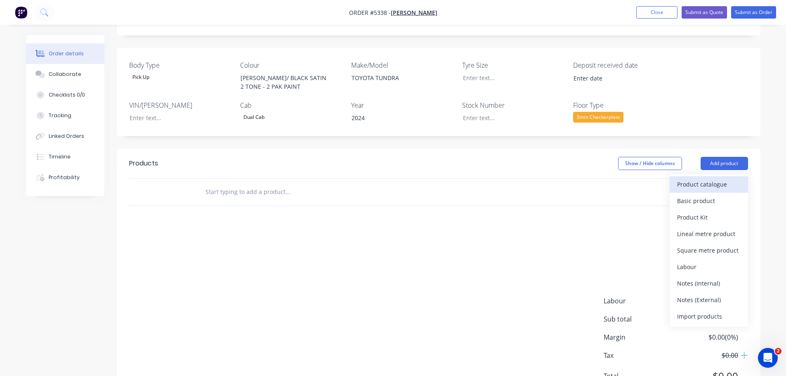
click at [718, 178] on div "Product catalogue" at bounding box center [709, 184] width 64 height 12
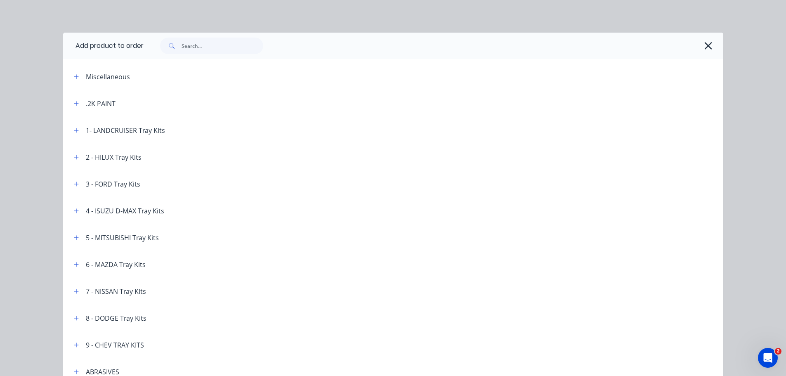
scroll to position [0, 0]
click at [75, 130] on icon "button" at bounding box center [76, 130] width 5 height 5
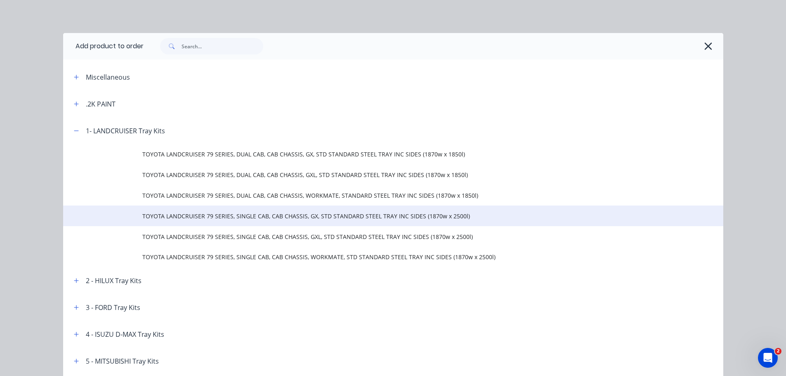
click at [236, 214] on span "TOYOTA LANDCRUISER 79 SERIES, SINGLE CAB, CAB CHASSIS, GX, STD STANDARD STEEL T…" at bounding box center [374, 216] width 465 height 9
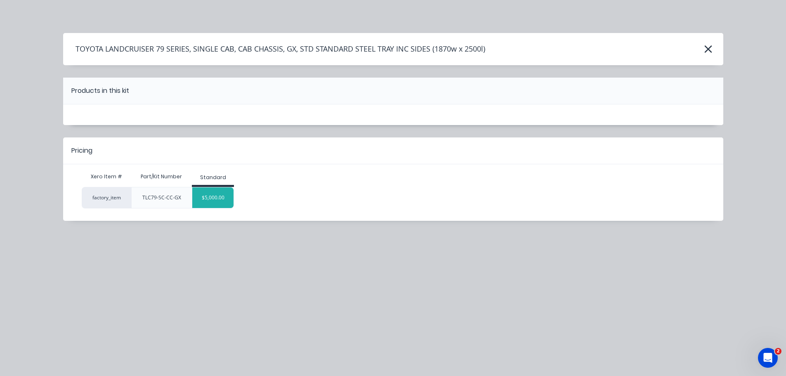
click at [211, 199] on div "$5,000.00" at bounding box center [212, 197] width 41 height 21
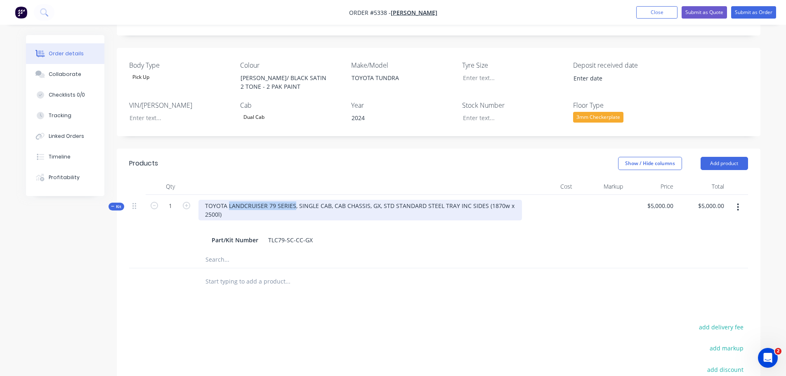
drag, startPoint x: 227, startPoint y: 184, endPoint x: 294, endPoint y: 185, distance: 66.4
click at [294, 200] on div "TOYOTA LANDCRUISER 79 SERIES, SINGLE CAB, CAB CHASSIS, GX, STD STANDARD STEEL T…" at bounding box center [360, 210] width 324 height 21
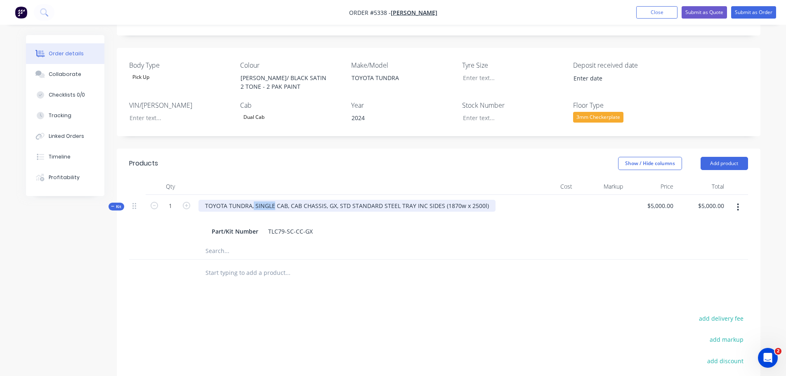
drag, startPoint x: 253, startPoint y: 184, endPoint x: 272, endPoint y: 186, distance: 19.1
click at [272, 200] on div "TOYOTA TUNDRA, SINGLE CAB, CAB CHASSIS, GX, STD STANDARD STEEL TRAY INC SIDES (…" at bounding box center [346, 206] width 297 height 12
click at [321, 200] on div "TOYOTA TUNDRA,DUAL CAB, CAB CHASSIS, GX, STD STANDARD STEEL TRAY INC SIDES (187…" at bounding box center [343, 206] width 291 height 12
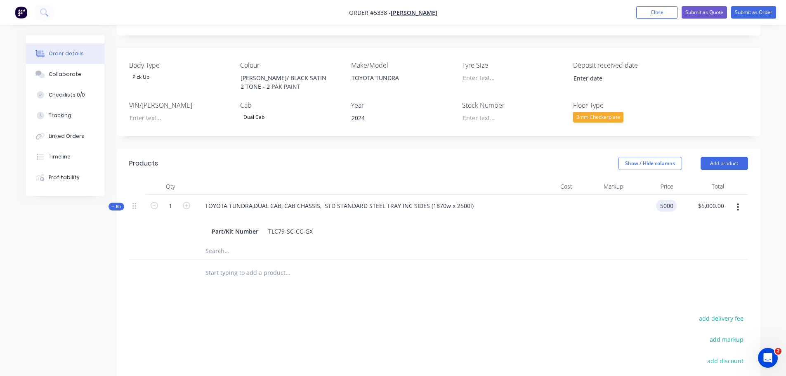
click at [650, 195] on div "5000 5000" at bounding box center [651, 219] width 51 height 48
type input "$6,590.91"
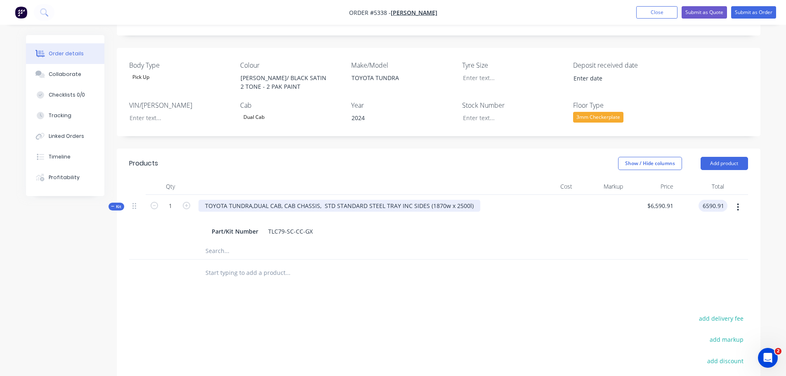
type input "$6,590.91"
drag, startPoint x: 426, startPoint y: 183, endPoint x: 470, endPoint y: 184, distance: 44.2
click at [470, 200] on div "TOYOTA TUNDRA,DUAL CAB, CAB CHASSIS, STD STANDARD STEEL TRAY INC SIDES (1870w x…" at bounding box center [339, 206] width 282 height 12
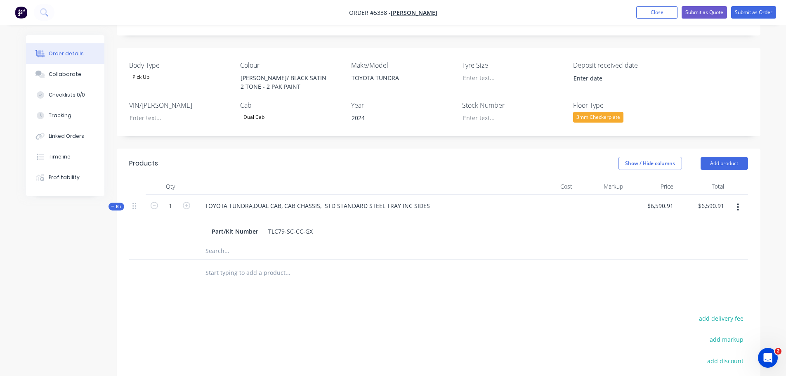
click at [257, 265] on input "text" at bounding box center [287, 273] width 165 height 17
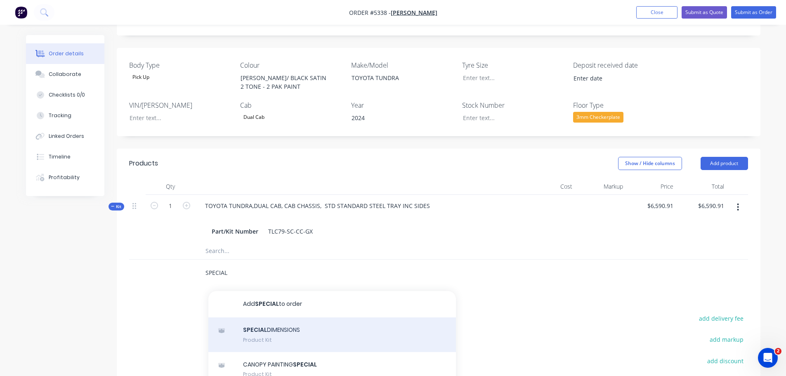
type input "SPECIAL"
click at [287, 317] on div "SPECIAL DIMENSIONS Product Kit" at bounding box center [332, 334] width 248 height 35
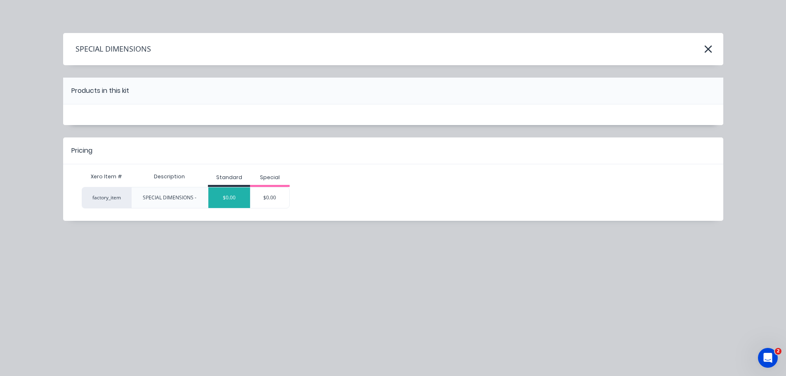
click at [234, 198] on div "$0.00" at bounding box center [229, 197] width 42 height 21
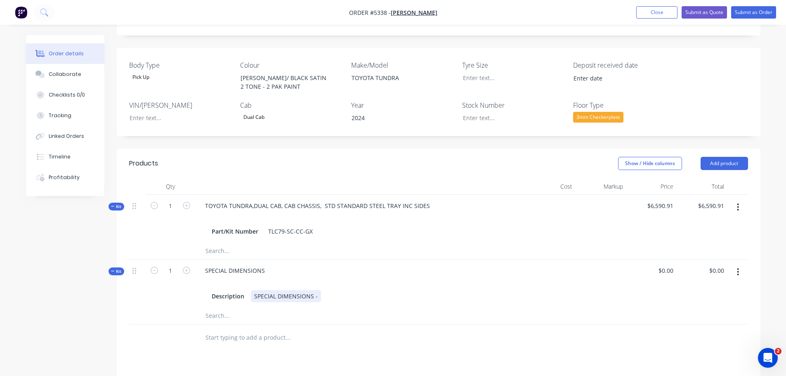
click at [317, 290] on div "SPECIAL DIMENSIONS -" at bounding box center [286, 296] width 70 height 12
type input "$0.00"
click at [244, 329] on input "text" at bounding box center [287, 337] width 165 height 17
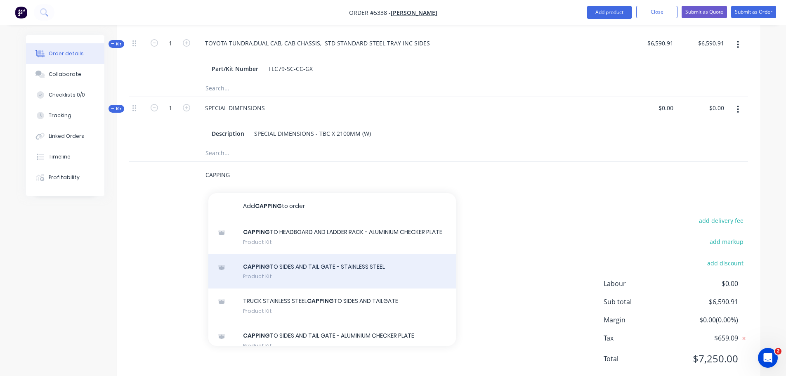
scroll to position [41, 0]
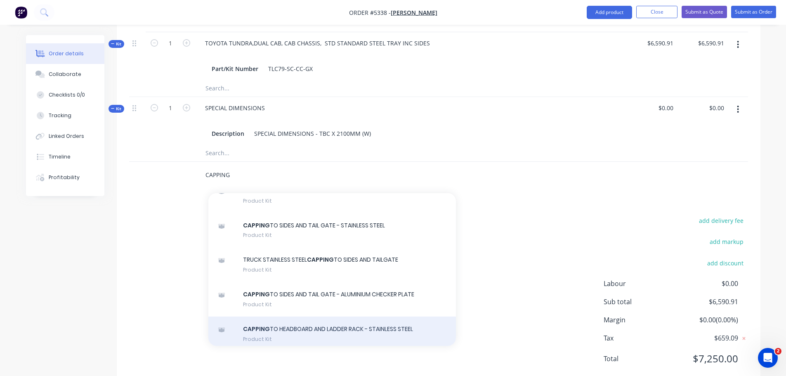
type input "CAPPING"
click at [355, 317] on div "CAPPING TO HEADBOARD AND LADDER RACK - STAINLESS STEEL Product Kit" at bounding box center [332, 334] width 248 height 35
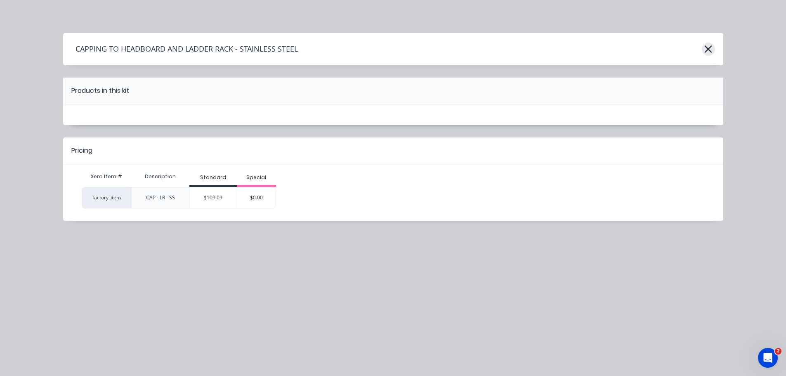
click at [708, 47] on icon "button" at bounding box center [708, 49] width 9 height 12
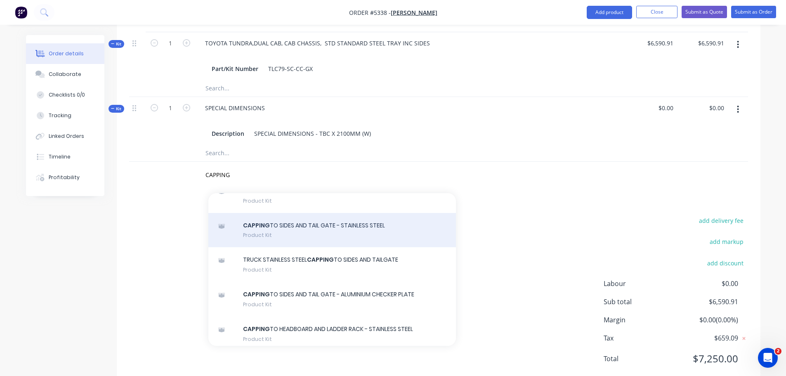
click at [320, 216] on div "CAPPING TO SIDES AND TAIL GATE - STAINLESS STEEL Product Kit" at bounding box center [332, 230] width 248 height 35
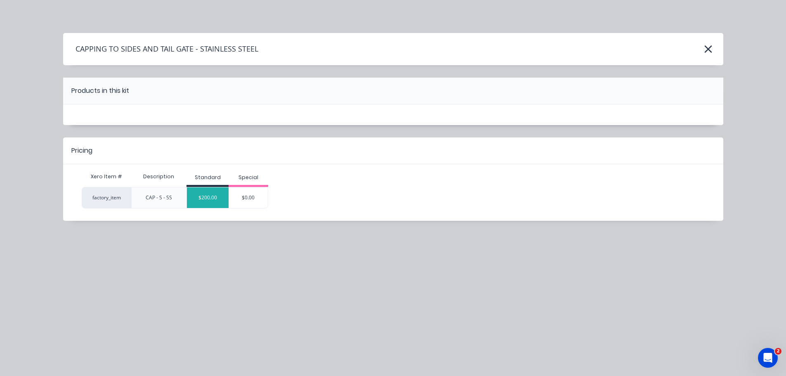
click at [220, 194] on div "$200.00" at bounding box center [208, 197] width 42 height 21
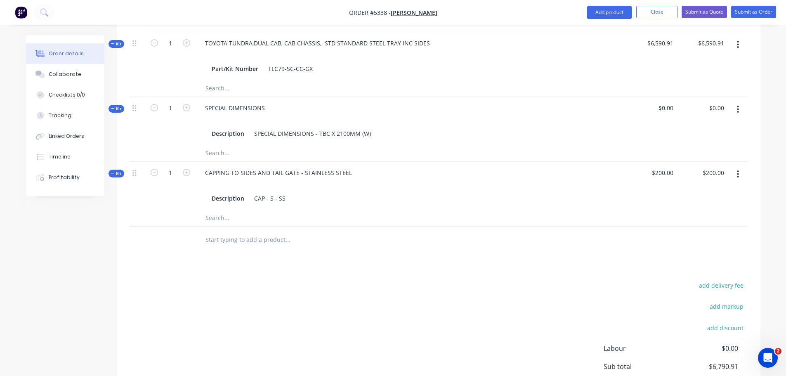
click at [249, 231] on input "text" at bounding box center [287, 239] width 165 height 17
type input "T"
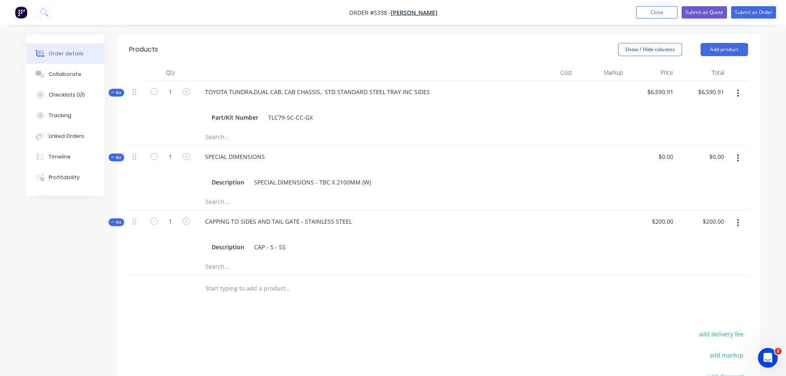
scroll to position [204, 0]
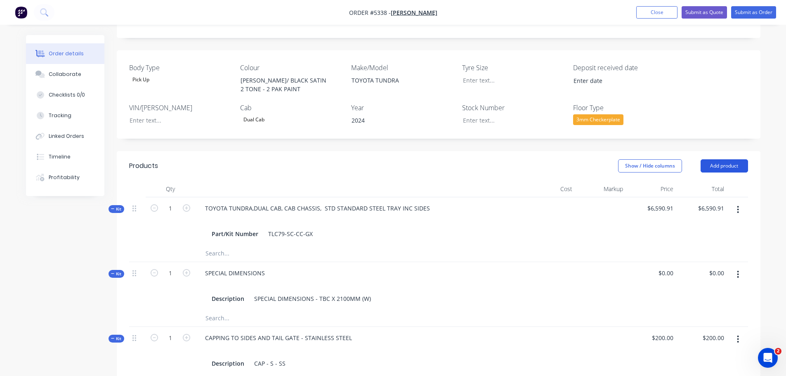
click at [727, 159] on button "Add product" at bounding box center [724, 165] width 47 height 13
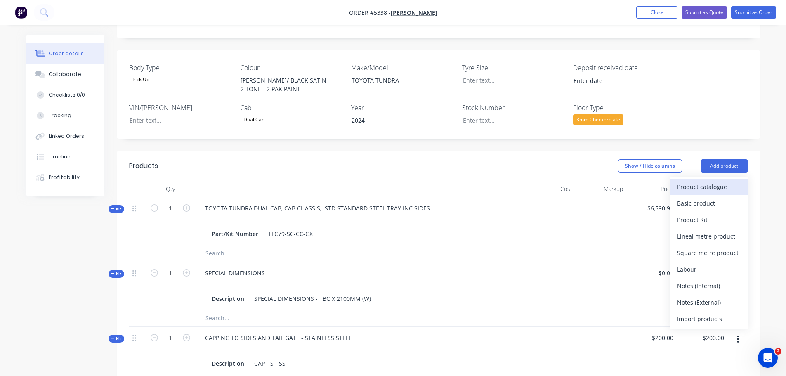
click at [723, 181] on div "Product catalogue" at bounding box center [709, 187] width 64 height 12
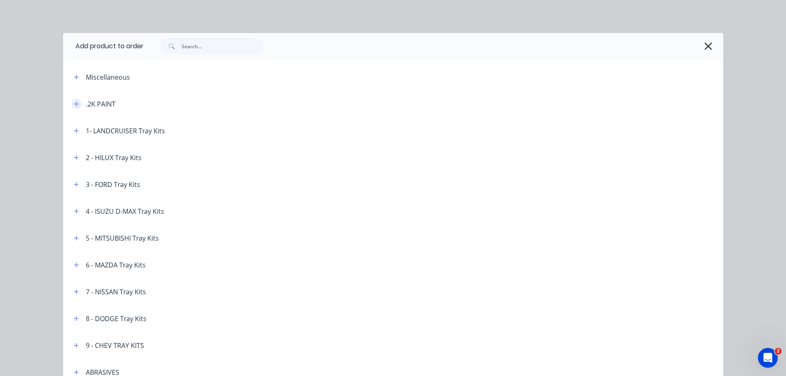
click at [74, 102] on icon "button" at bounding box center [76, 104] width 5 height 5
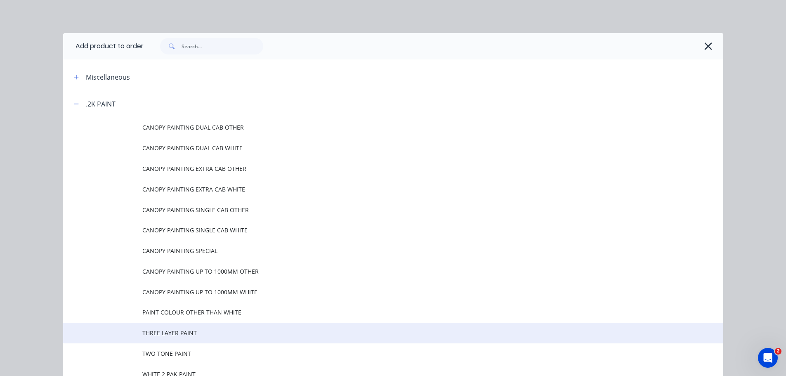
click at [168, 336] on span "THREE LAYER PAINT" at bounding box center [374, 332] width 465 height 9
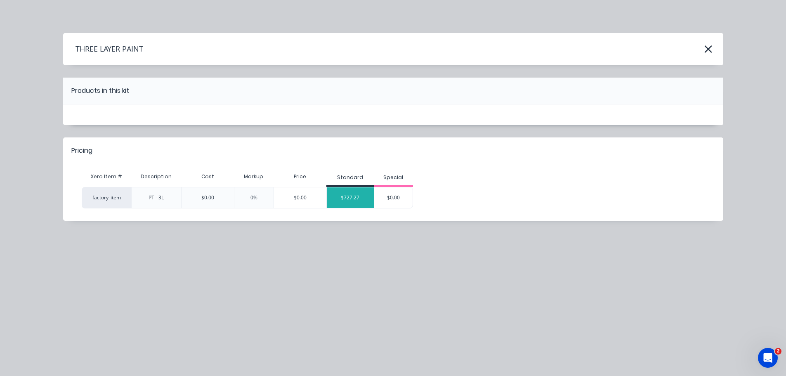
click at [350, 194] on div "$727.27" at bounding box center [350, 197] width 47 height 21
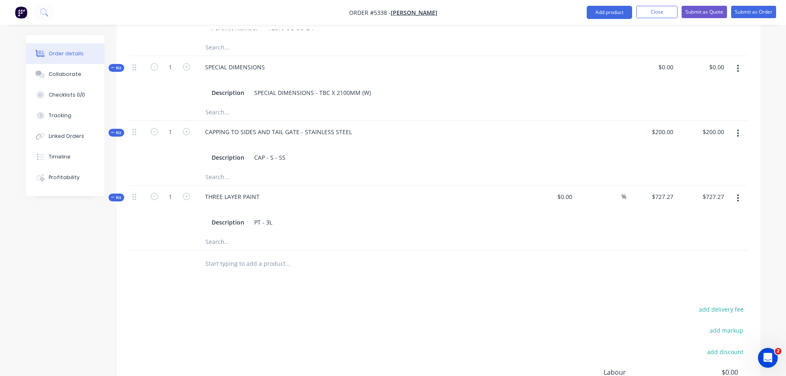
scroll to position [410, 0]
click at [259, 190] on div "THREE LAYER PAINT" at bounding box center [232, 196] width 68 height 12
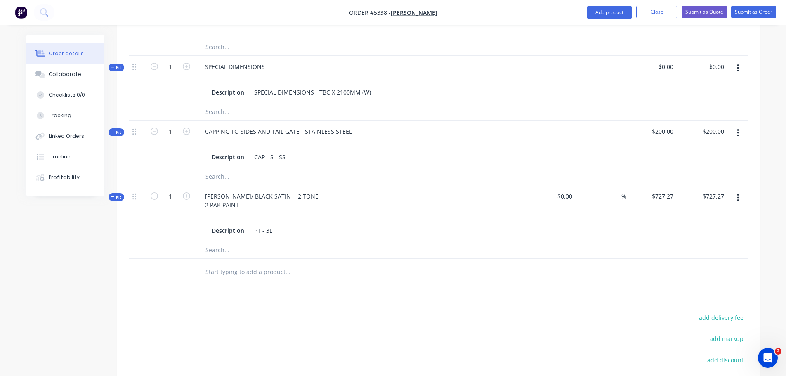
click at [260, 264] on input "text" at bounding box center [287, 272] width 165 height 17
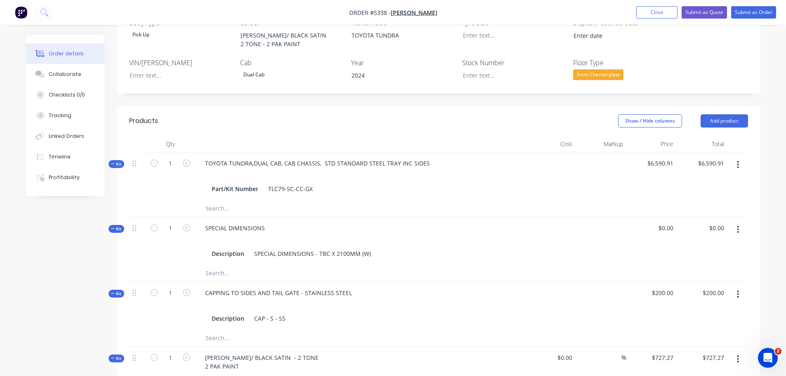
scroll to position [245, 0]
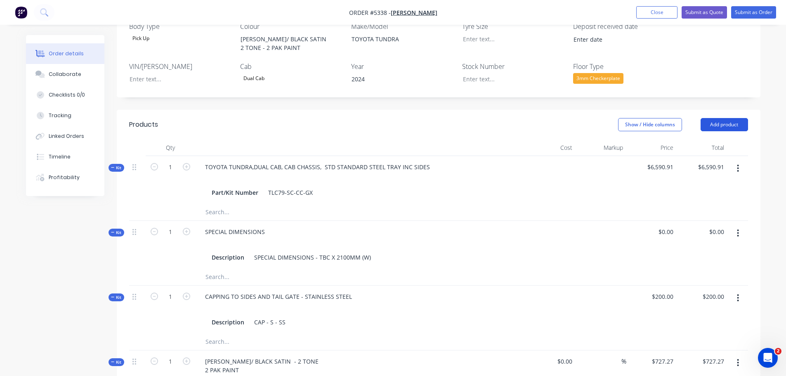
click at [722, 118] on button "Add product" at bounding box center [724, 124] width 47 height 13
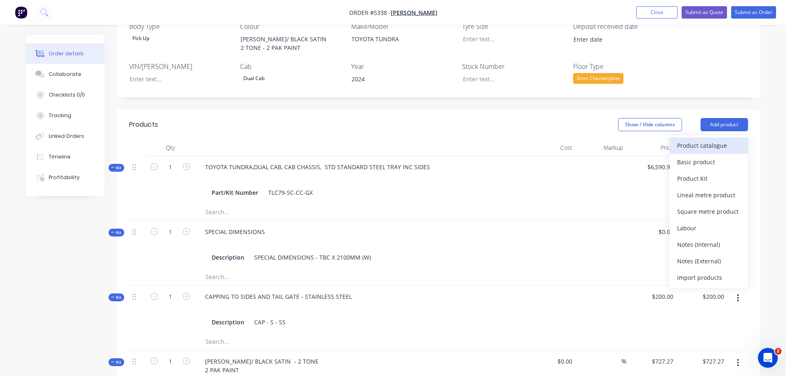
click at [720, 139] on div "Product catalogue" at bounding box center [709, 145] width 64 height 12
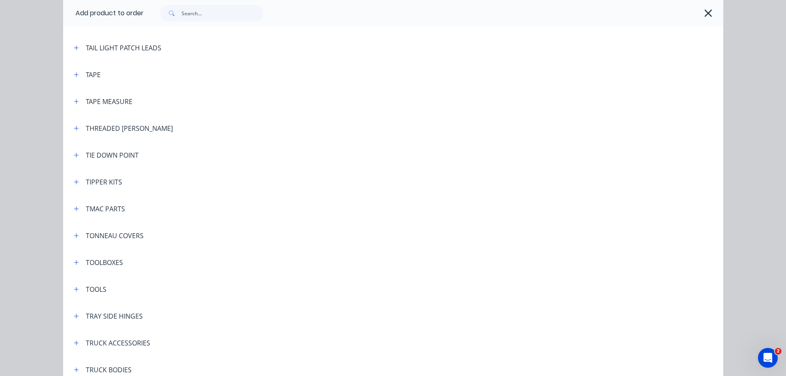
scroll to position [2765, 0]
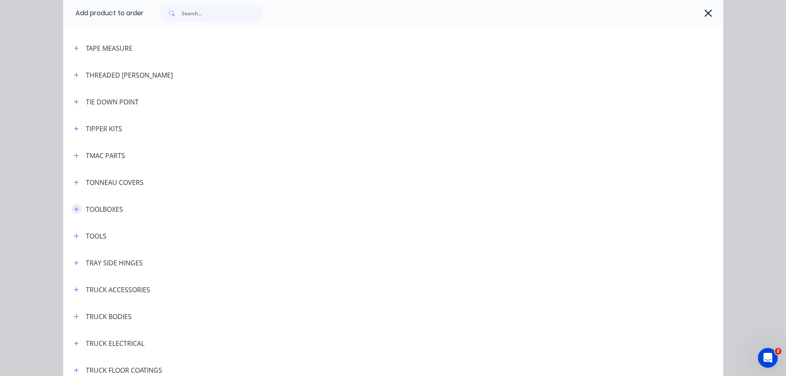
click at [74, 209] on icon "button" at bounding box center [76, 209] width 5 height 5
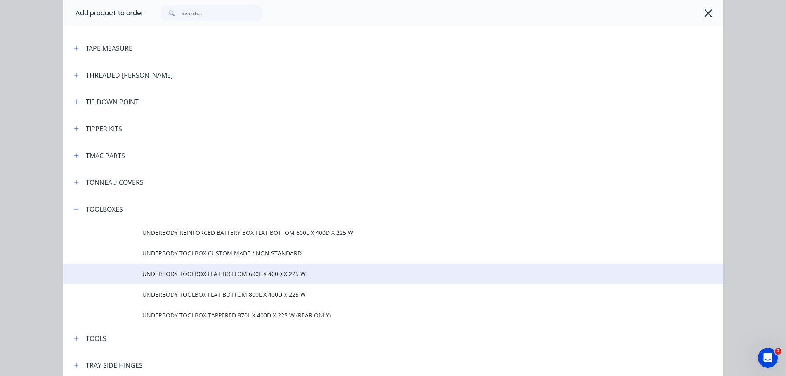
click at [170, 273] on span "UNDERBODY TOOLBOX FLAT BOTTOM 600L X 400D X 225 W" at bounding box center [374, 273] width 465 height 9
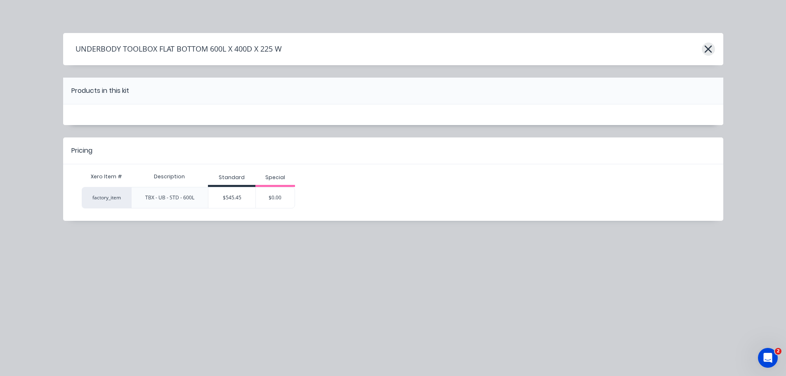
click at [706, 49] on icon "button" at bounding box center [708, 49] width 9 height 12
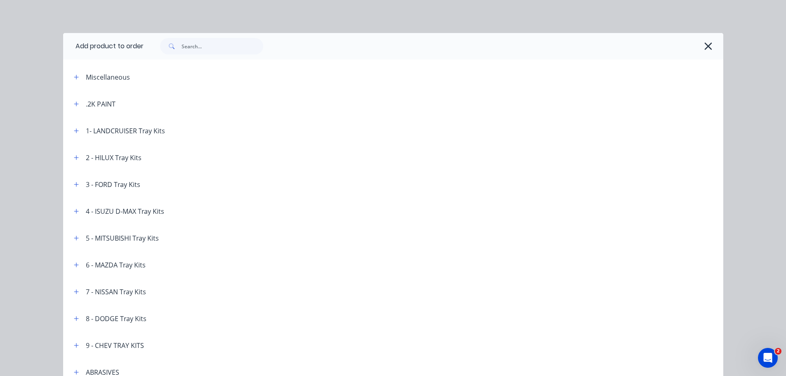
scroll to position [2960, 0]
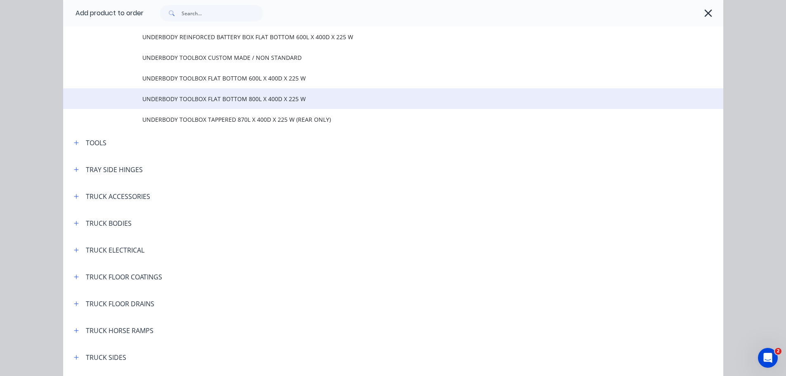
click at [220, 105] on td "UNDERBODY TOOLBOX FLAT BOTTOM 800L X 400D X 225 W" at bounding box center [432, 98] width 581 height 21
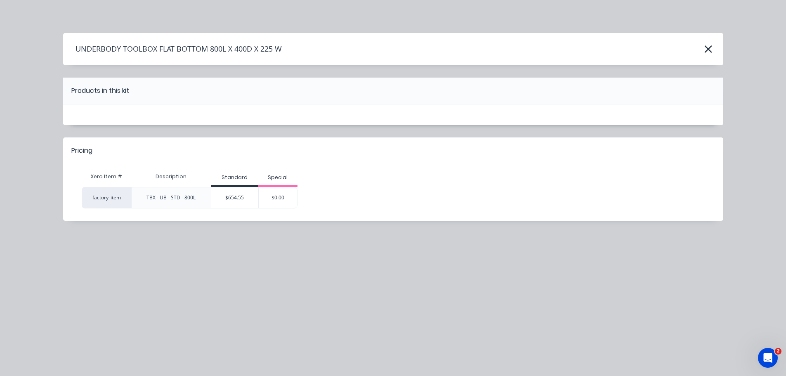
scroll to position [0, 0]
click at [234, 197] on div "$654.55" at bounding box center [234, 197] width 47 height 21
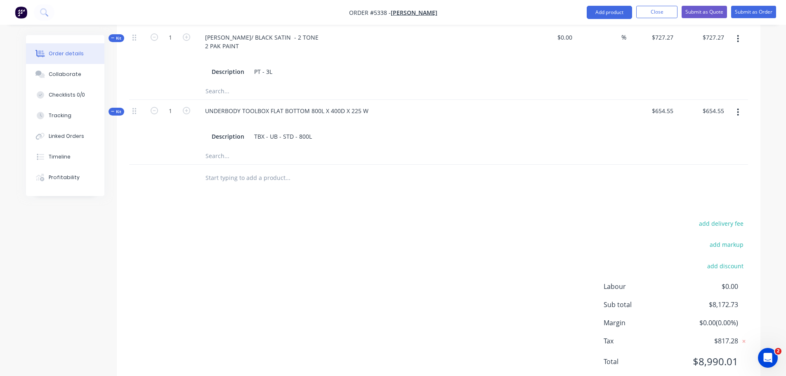
scroll to position [572, 0]
click at [188, 104] on icon "button" at bounding box center [186, 107] width 7 height 7
type input "2"
type input "$1,309.10"
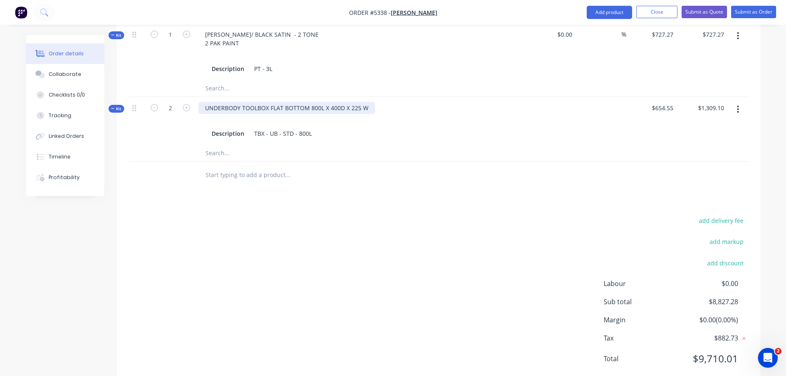
click at [368, 102] on div "UNDERBODY TOOLBOX FLAT BOTTOM 800L X 400D X 225 W" at bounding box center [286, 108] width 177 height 12
click at [263, 167] on input "text" at bounding box center [287, 175] width 165 height 17
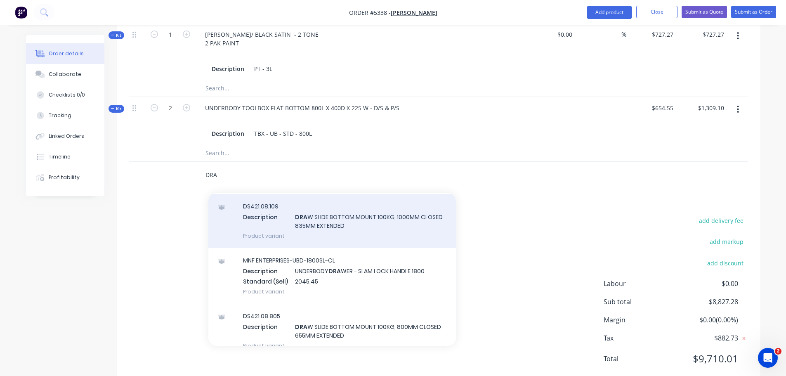
scroll to position [949, 0]
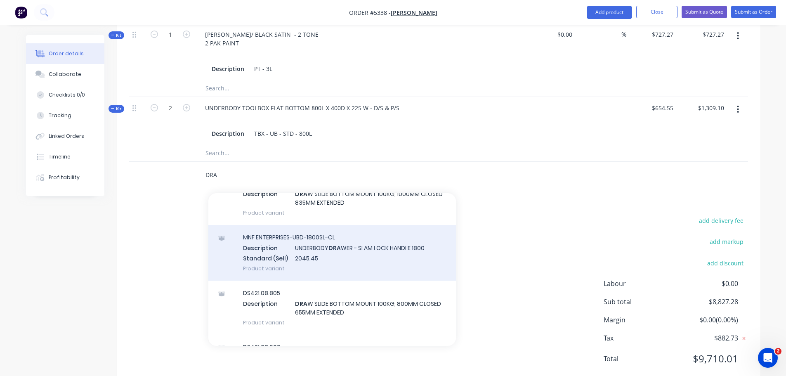
type input "DRA"
click at [316, 227] on div "MNF ENTERPRISES-UBD-1800SL-CL Description UNDERBODY DRA WER - SLAM LOCK HANDLE …" at bounding box center [332, 253] width 248 height 56
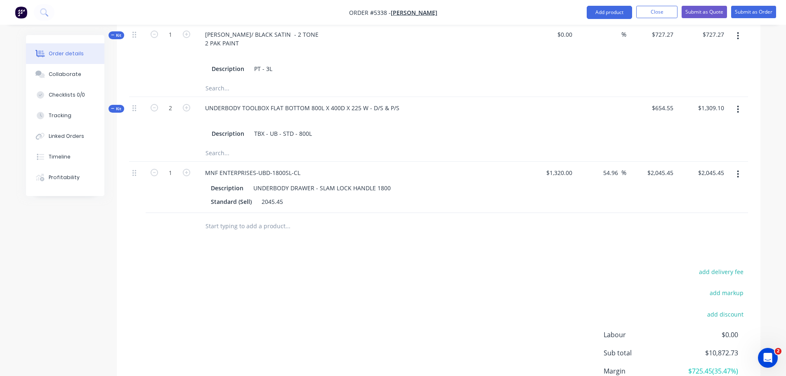
click at [234, 218] on input "text" at bounding box center [287, 226] width 165 height 17
type input "E"
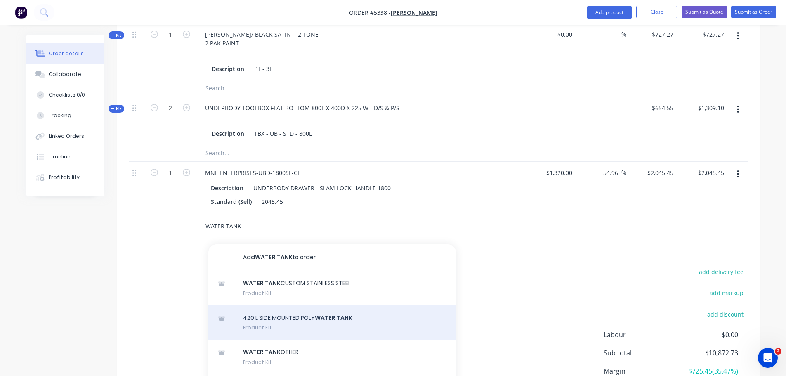
type input "WATER TANK"
click at [292, 309] on div "420 L SIDE MOUNTED POLY WATER TANK Product Kit" at bounding box center [332, 322] width 248 height 35
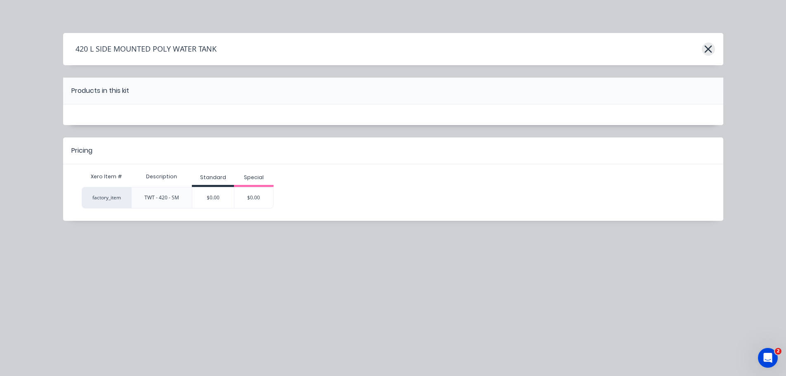
click at [708, 50] on icon "button" at bounding box center [708, 48] width 7 height 7
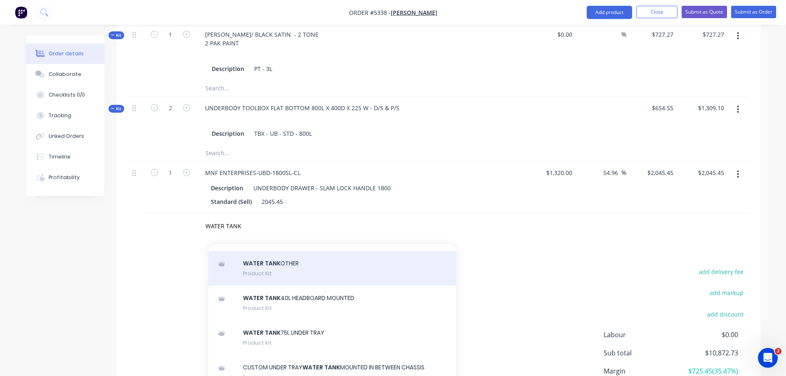
scroll to position [124, 0]
click at [313, 250] on div "WATER TANK 40L HEADBOARD MOUNTED Product Kit" at bounding box center [332, 267] width 248 height 35
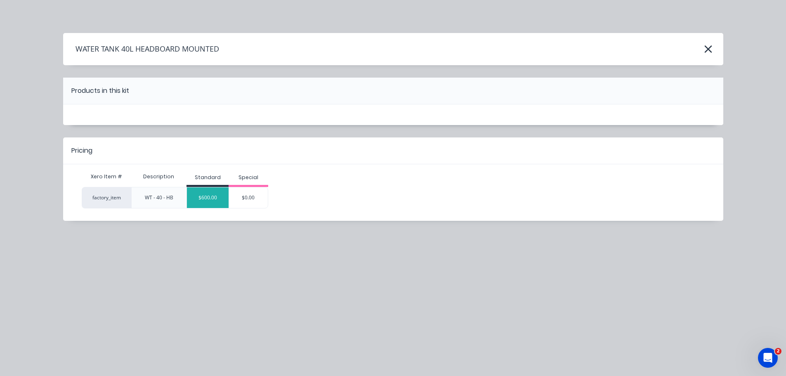
click at [211, 199] on div "$600.00" at bounding box center [208, 197] width 42 height 21
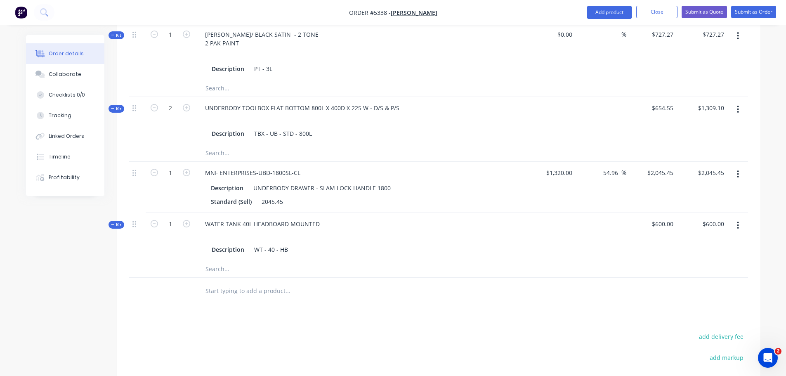
click at [235, 283] on input "text" at bounding box center [287, 291] width 165 height 17
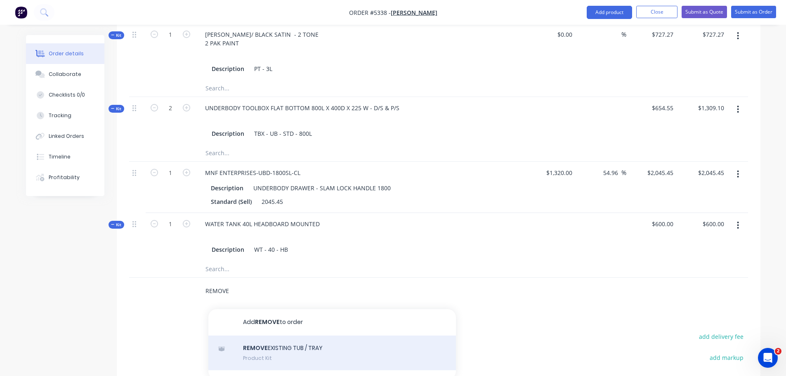
type input "REMOVE"
click at [272, 335] on div "REMOVE EXISTING TUB / TRAY Product Kit" at bounding box center [332, 352] width 248 height 35
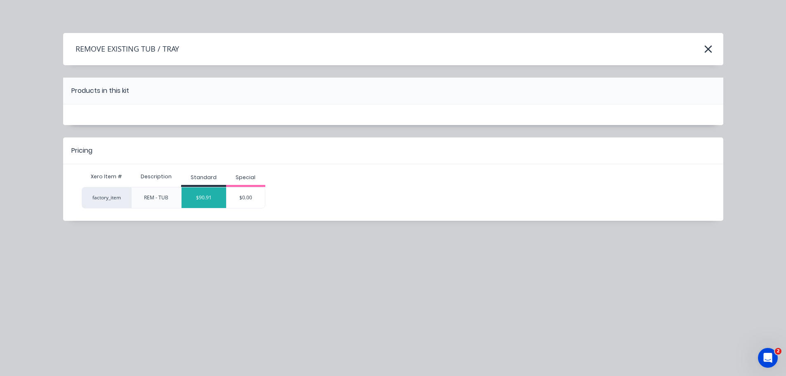
click at [215, 198] on div "$90.91" at bounding box center [204, 197] width 45 height 21
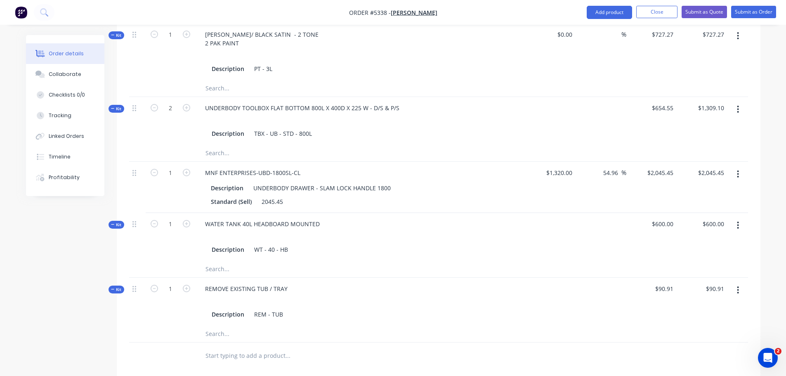
click at [240, 347] on input "text" at bounding box center [287, 355] width 165 height 17
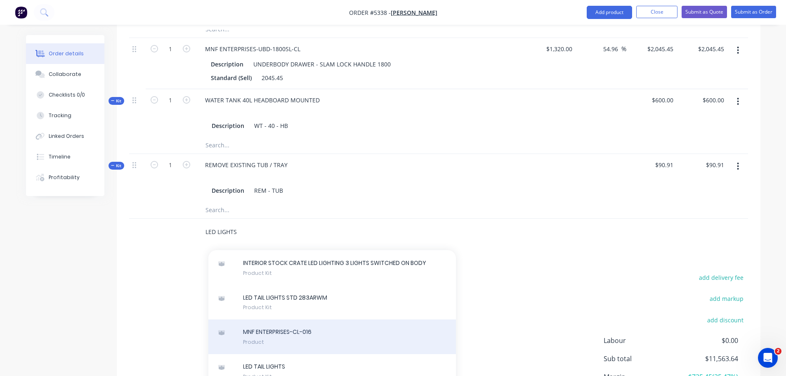
scroll to position [289, 0]
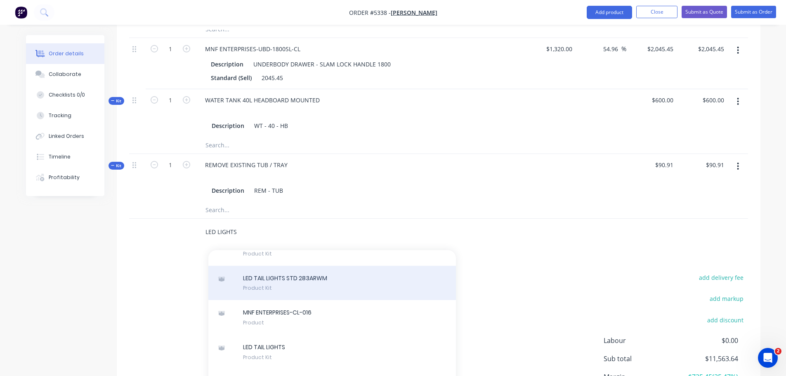
type input "LED LIGHTS"
click at [283, 269] on div "LED TAIL LIGHTS STD 283ARWM Product Kit" at bounding box center [332, 283] width 248 height 35
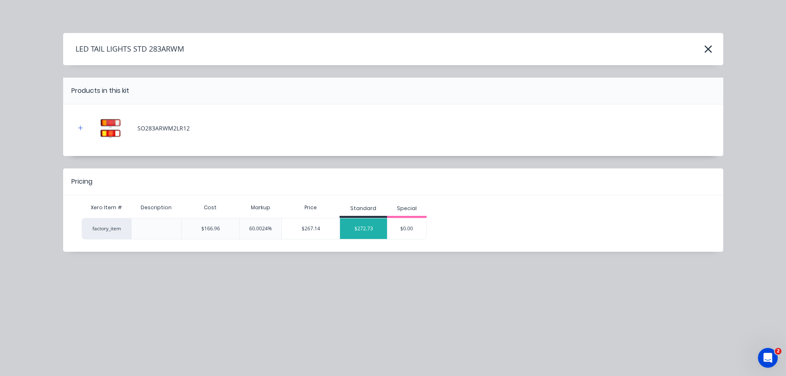
click at [374, 227] on div "$272.73" at bounding box center [363, 228] width 47 height 21
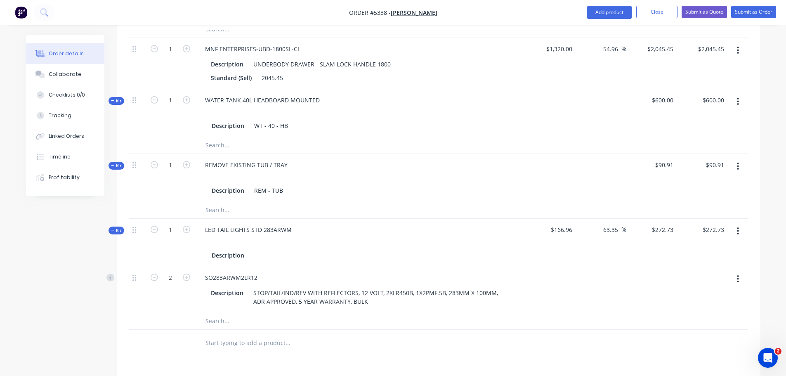
click at [262, 335] on input "text" at bounding box center [287, 343] width 165 height 17
type input "RELOCATE"
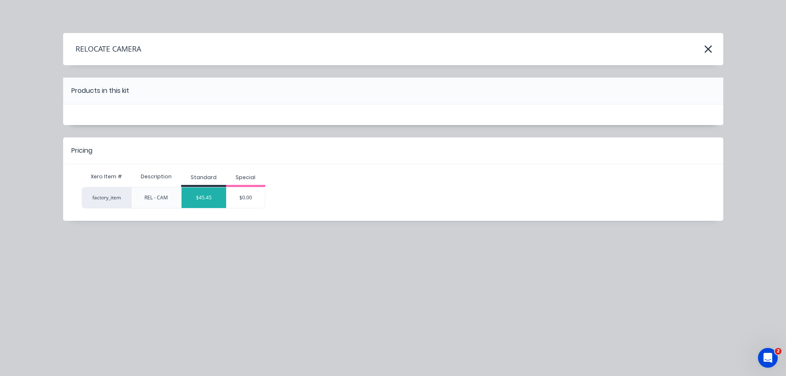
click at [210, 202] on div "$45.45" at bounding box center [204, 197] width 45 height 21
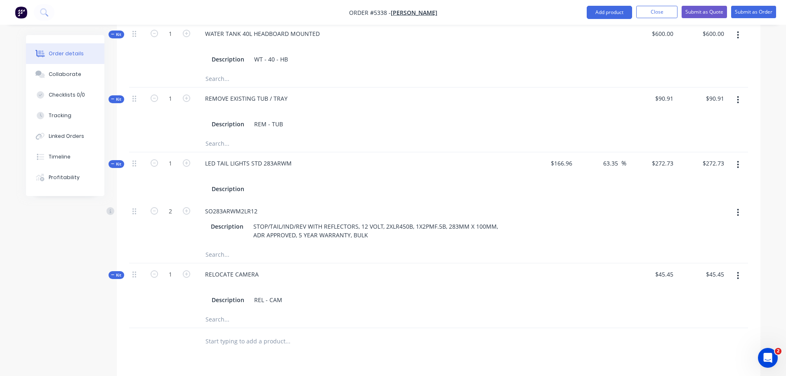
scroll to position [861, 0]
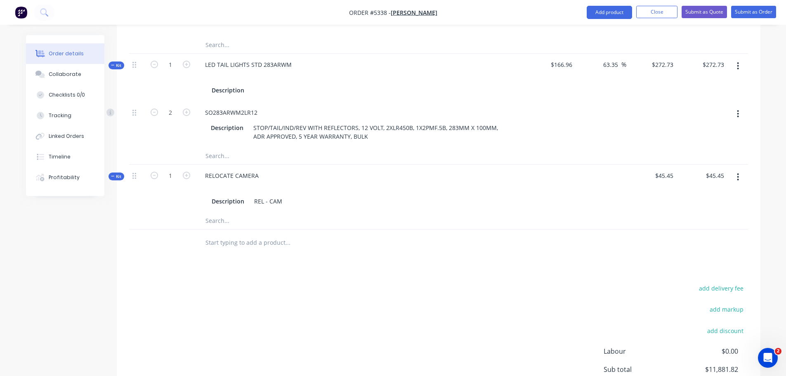
click at [230, 234] on input "text" at bounding box center [287, 242] width 165 height 17
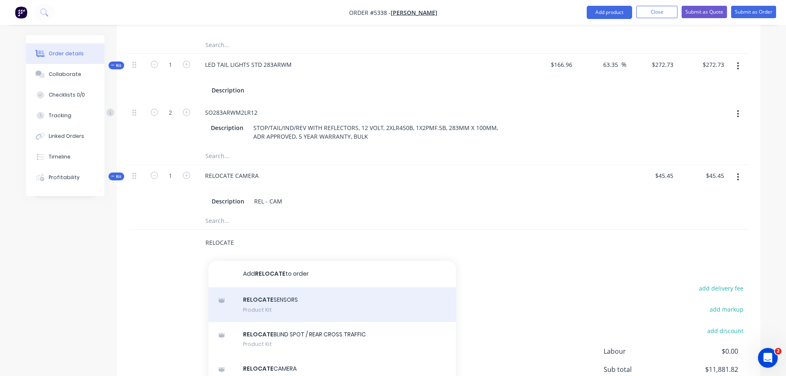
type input "RELOCATE"
click at [261, 287] on div "RELOCATE SENSORS Product Kit" at bounding box center [332, 304] width 248 height 35
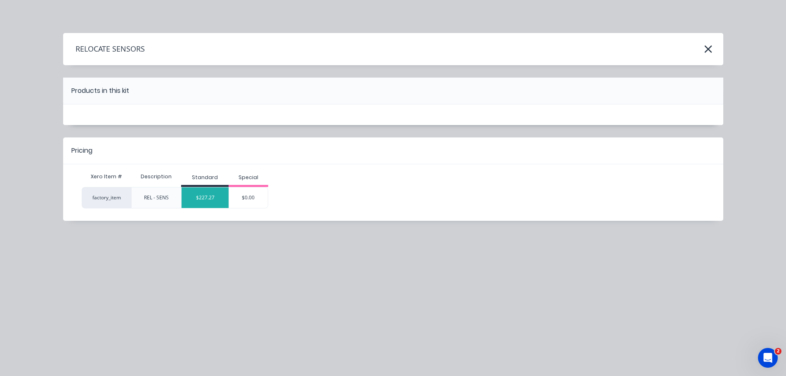
click at [202, 195] on div "$227.27" at bounding box center [205, 197] width 47 height 21
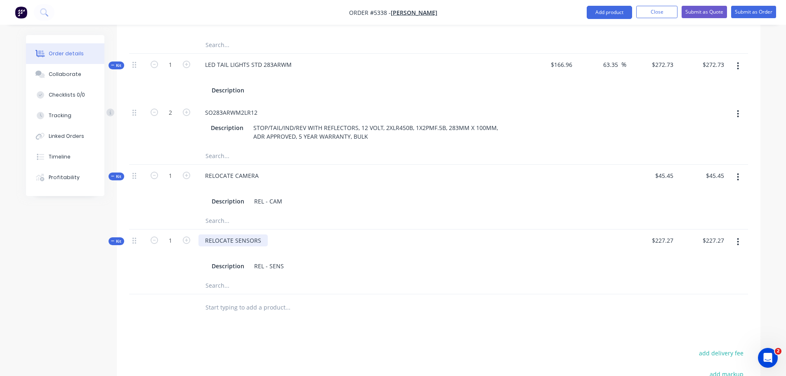
click at [260, 234] on div "RELOCATE SENSORS" at bounding box center [232, 240] width 69 height 12
click at [243, 299] on input "text" at bounding box center [287, 307] width 165 height 17
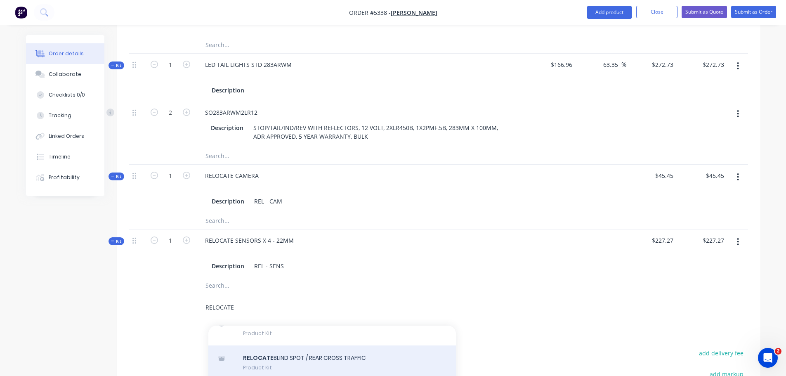
type input "RELOCATE"
click at [291, 345] on div "RELOCATE BLIND SPOT / REAR CROSS TRAFFIC Product Kit" at bounding box center [332, 362] width 248 height 35
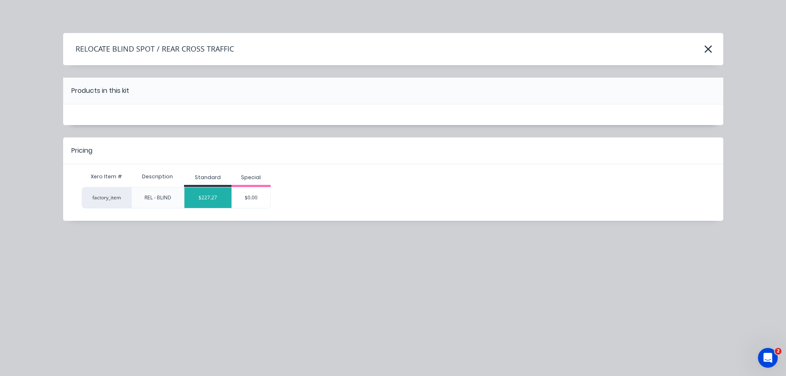
click at [220, 200] on div "$227.27" at bounding box center [207, 197] width 47 height 21
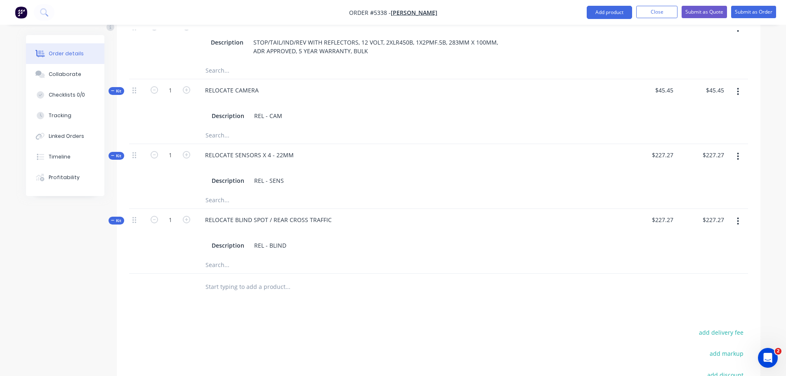
scroll to position [985, 0]
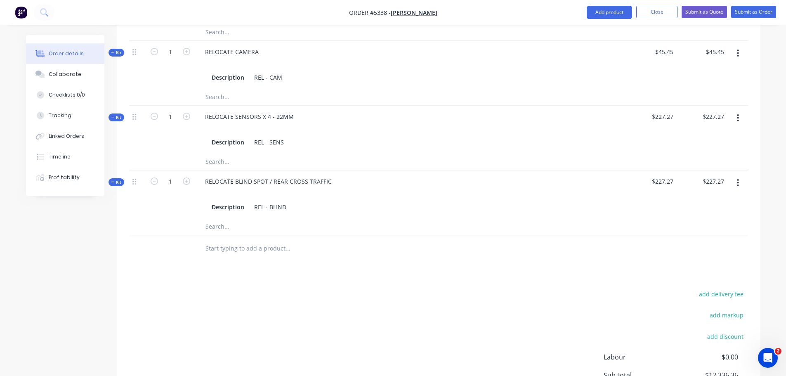
click at [254, 240] on input "text" at bounding box center [287, 248] width 165 height 17
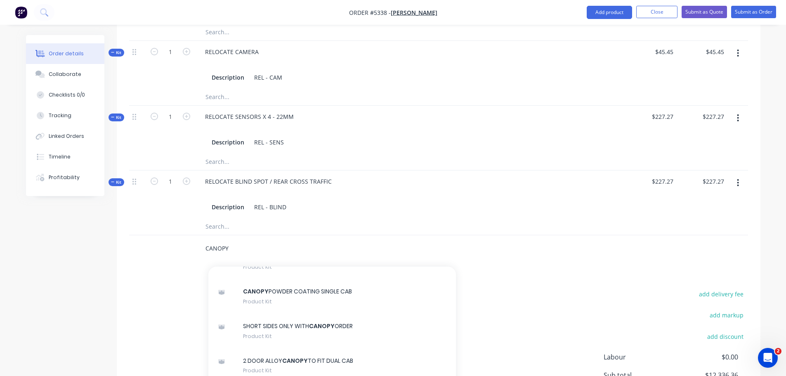
scroll to position [330, 0]
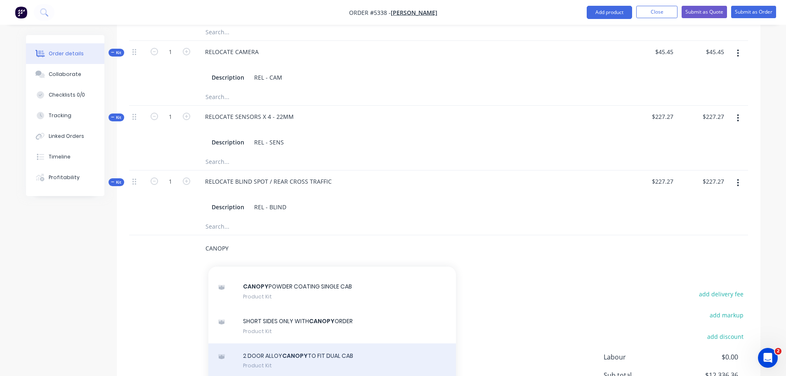
type input "CANOPY"
click at [329, 343] on div "2 DOOR ALLOY CANOPY TO FIT DUAL CAB Product Kit" at bounding box center [332, 360] width 248 height 35
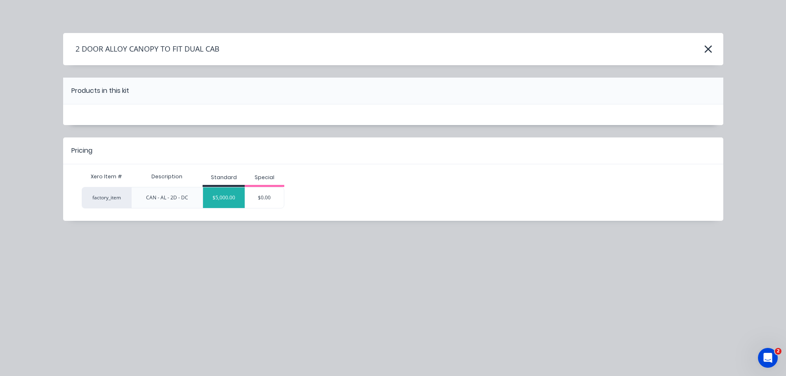
click at [229, 205] on div "$5,000.00" at bounding box center [224, 197] width 42 height 21
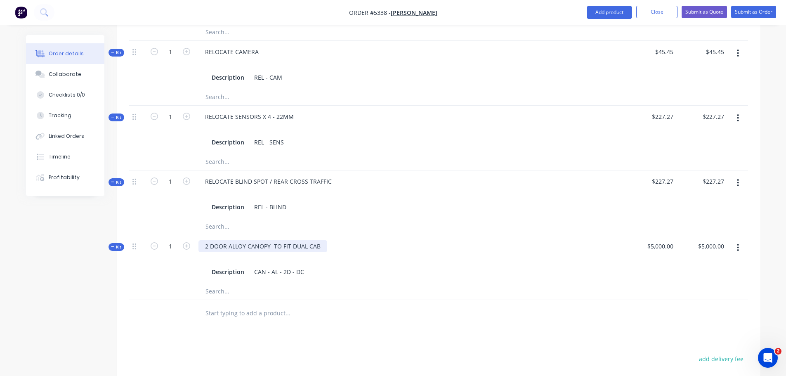
click at [319, 240] on div "2 DOOR ALLOY CANOPY TO FIT DUAL CAB" at bounding box center [262, 246] width 129 height 12
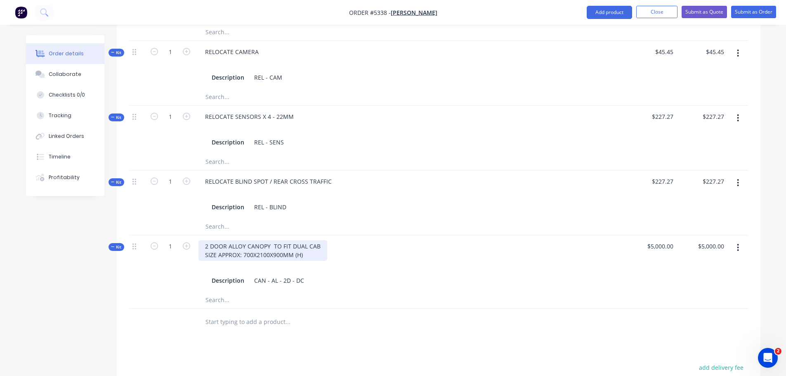
click at [269, 240] on div "2 DOOR ALLOY CANOPY TO FIT DUAL CAB SIZE APPROX: 700X2100X900MM (H)" at bounding box center [262, 250] width 129 height 21
click at [253, 240] on div "2 DOOR ALLOY CANOPY TO FIT DUAL CAB SIZE APPROX: 700X2100 (W) X900MM (H)" at bounding box center [262, 250] width 129 height 21
click at [326, 240] on div "2 DOOR ALLOY CANOPY TO FIT DUAL CAB SIZE APPROX: 700 (L) X2100 (W) X900MM (H)" at bounding box center [264, 250] width 132 height 21
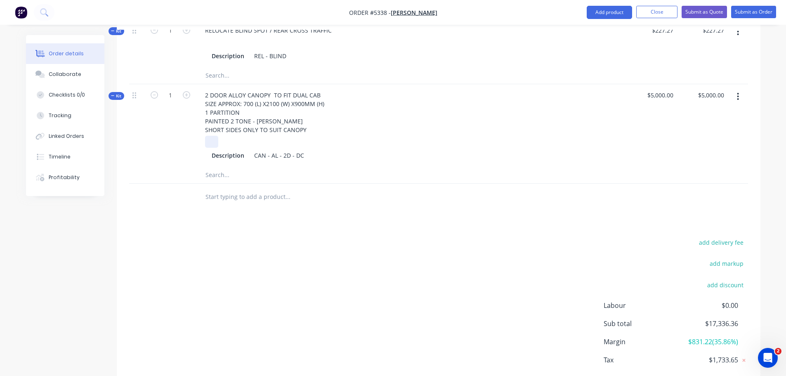
scroll to position [1116, 0]
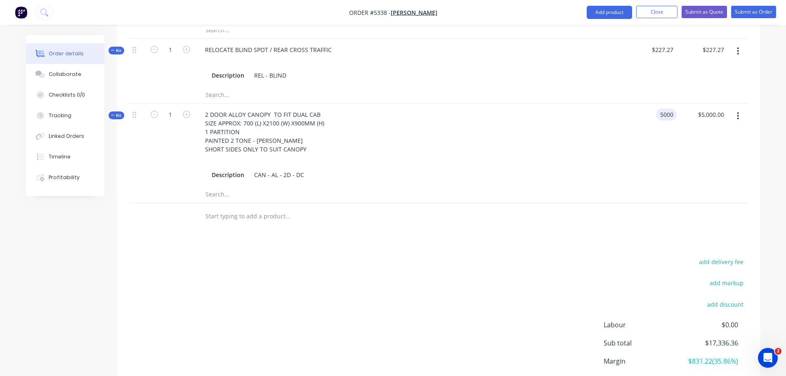
click at [653, 104] on div "5000 5000" at bounding box center [651, 145] width 51 height 83
type input "$5,181.82"
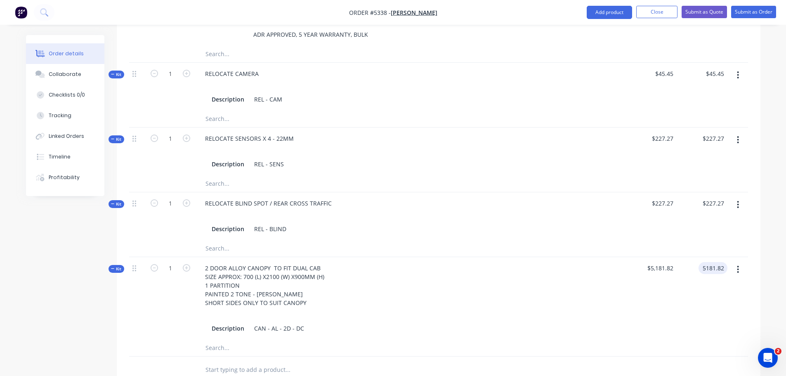
scroll to position [951, 0]
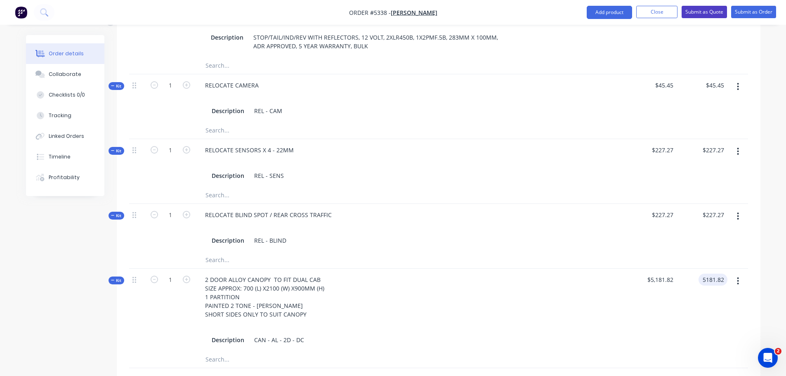
type input "$5,181.82"
click at [704, 12] on button "Submit as Quote" at bounding box center [704, 12] width 45 height 12
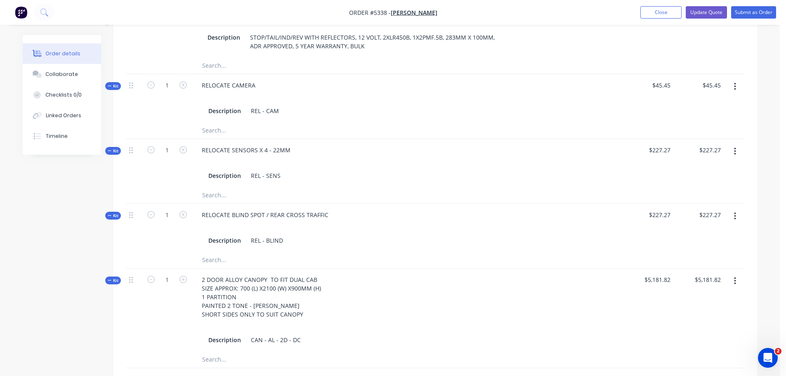
scroll to position [0, 0]
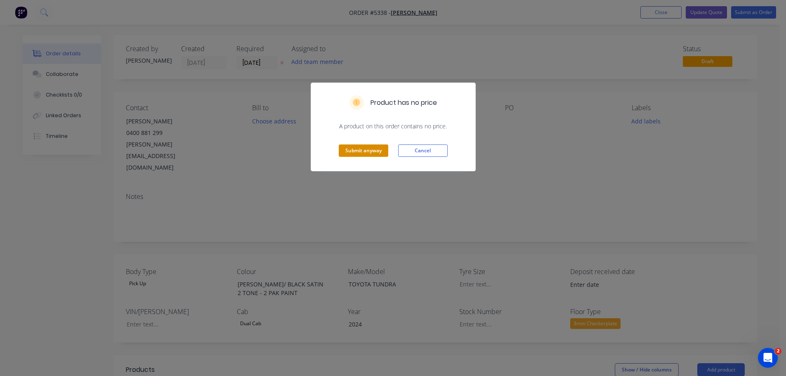
click at [361, 149] on button "Submit anyway" at bounding box center [364, 150] width 50 height 12
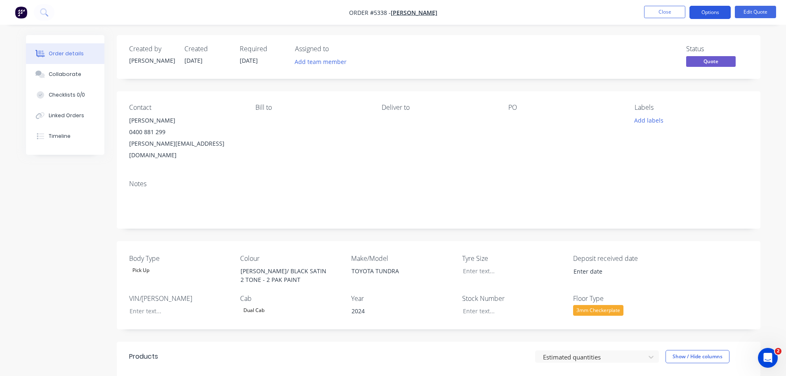
click at [701, 16] on button "Options" at bounding box center [710, 12] width 41 height 13
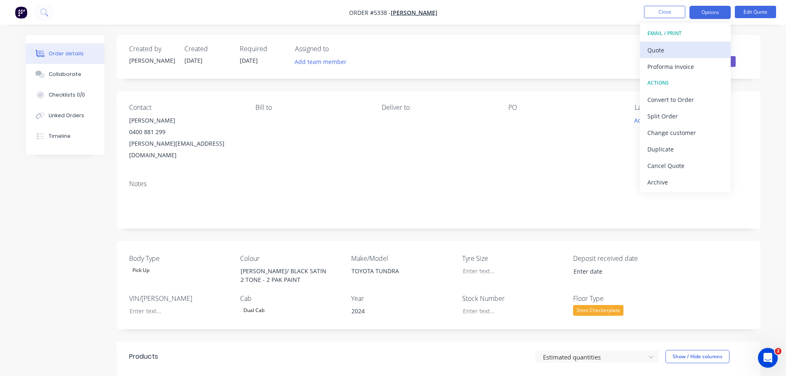
click at [682, 50] on div "Quote" at bounding box center [685, 50] width 76 height 12
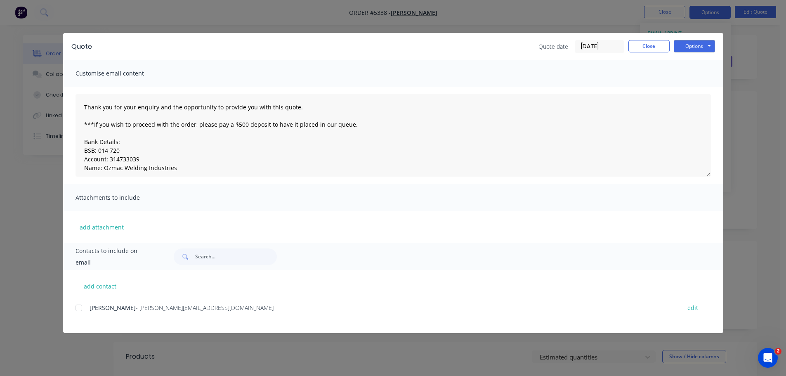
click at [80, 303] on div at bounding box center [79, 308] width 17 height 17
click at [700, 44] on button "Options" at bounding box center [694, 46] width 41 height 12
click at [695, 89] on button "Email" at bounding box center [700, 88] width 53 height 14
click at [695, 47] on button "Options" at bounding box center [694, 46] width 41 height 12
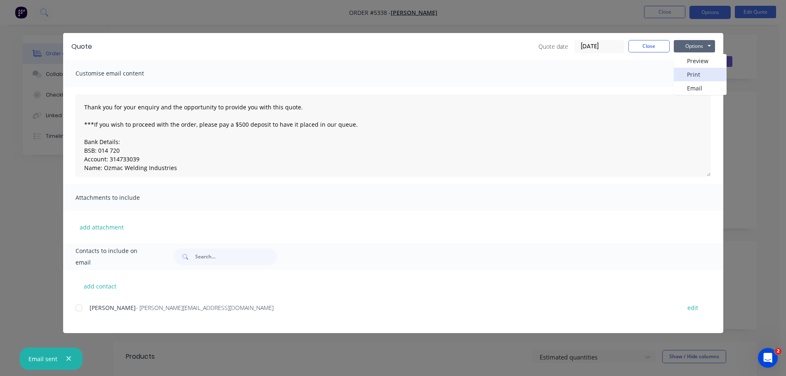
click at [690, 75] on button "Print" at bounding box center [700, 75] width 53 height 14
click at [641, 46] on button "Close" at bounding box center [648, 46] width 41 height 12
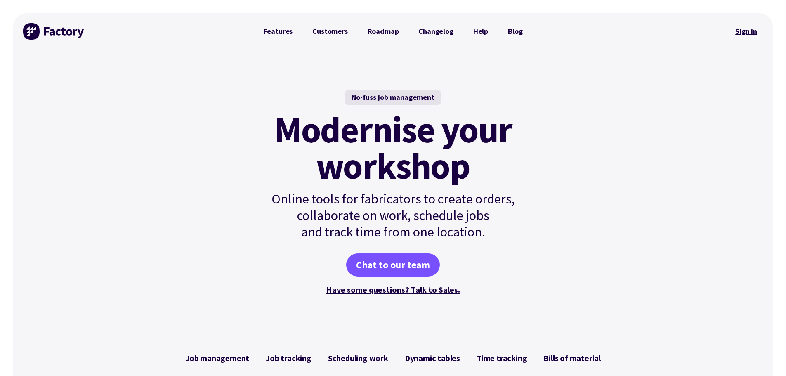
click at [746, 33] on link "Sign in" at bounding box center [746, 31] width 33 height 19
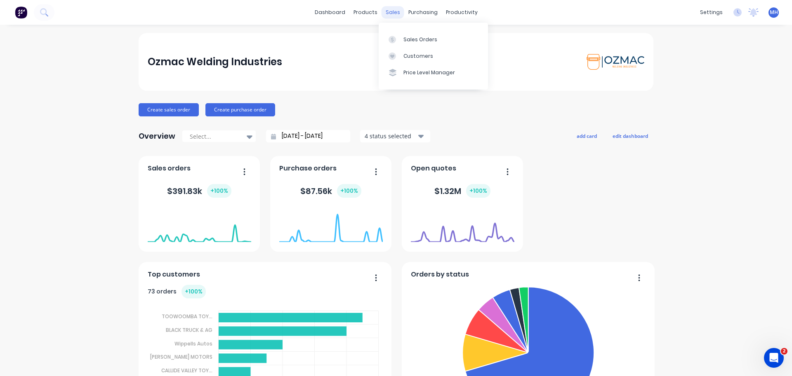
click at [387, 11] on div "sales" at bounding box center [393, 12] width 23 height 12
click at [402, 40] on link "Sales Orders" at bounding box center [433, 39] width 109 height 17
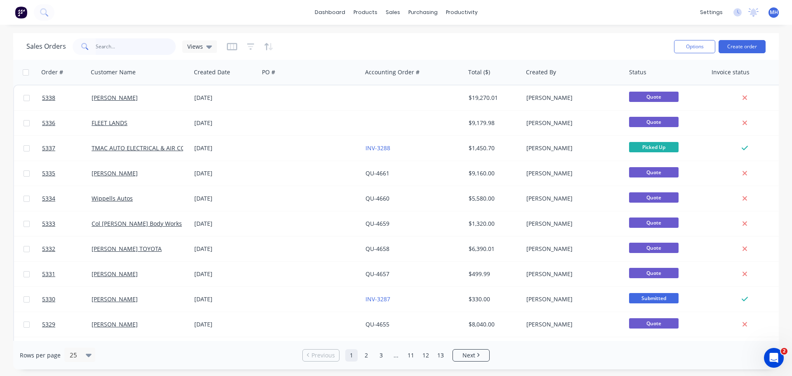
click at [139, 47] on input "text" at bounding box center [136, 46] width 80 height 17
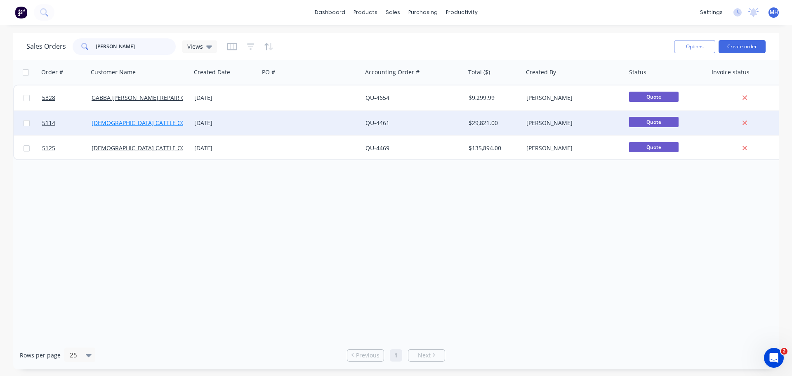
type input "[PERSON_NAME]"
click at [152, 125] on link "[DEMOGRAPHIC_DATA] CATTLE CO" at bounding box center [139, 123] width 94 height 8
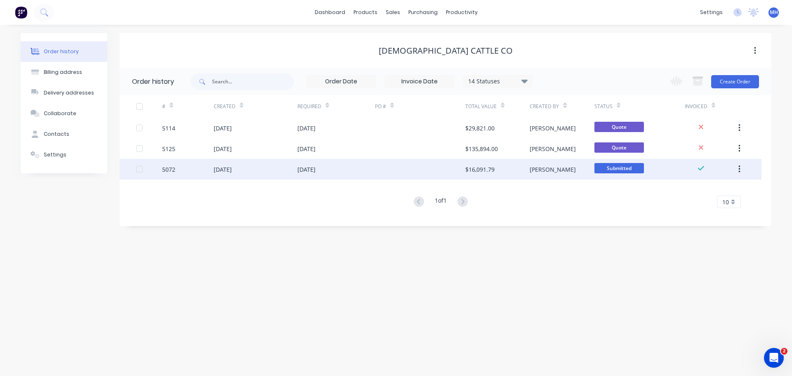
click at [316, 172] on div "[DATE]" at bounding box center [307, 169] width 18 height 9
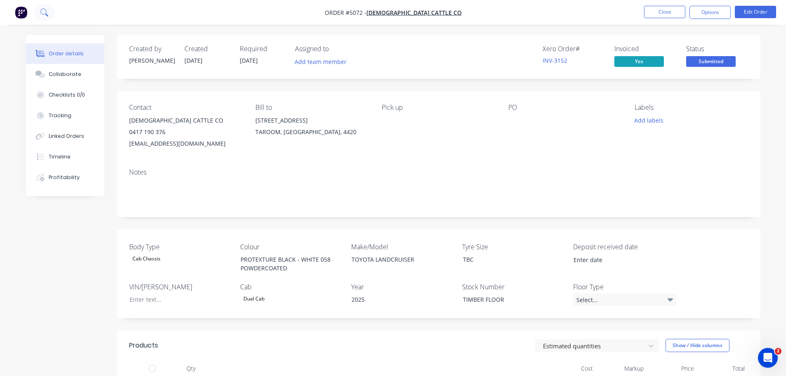
click at [42, 14] on icon at bounding box center [43, 11] width 7 height 7
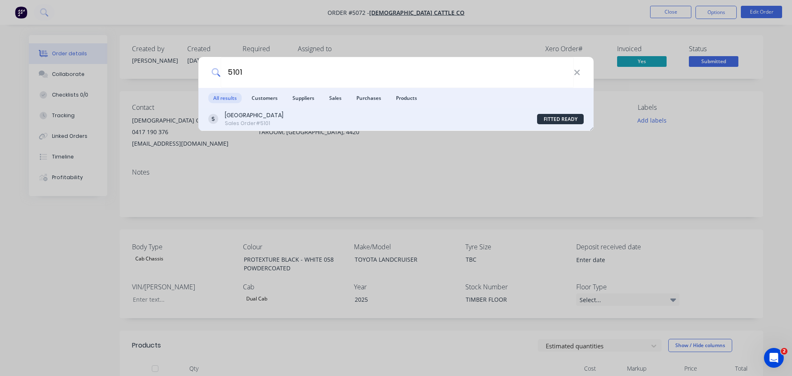
type input "5101"
click at [255, 115] on div "[GEOGRAPHIC_DATA]" at bounding box center [254, 115] width 59 height 9
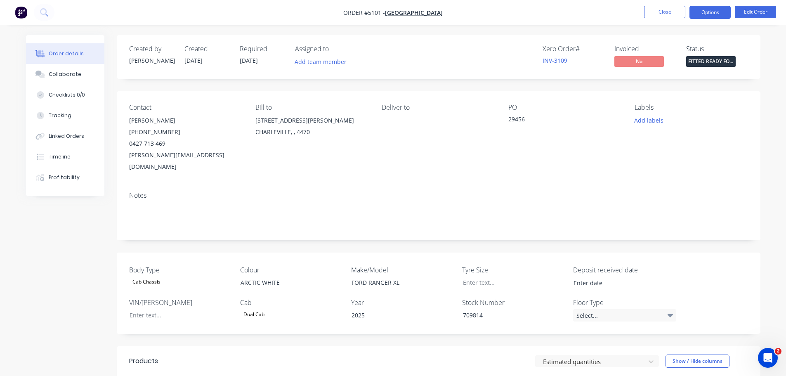
click at [702, 11] on button "Options" at bounding box center [710, 12] width 41 height 13
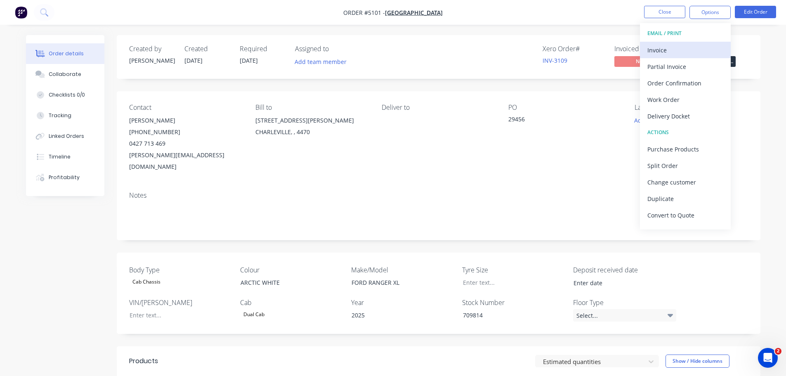
click at [696, 49] on div "Invoice" at bounding box center [685, 50] width 76 height 12
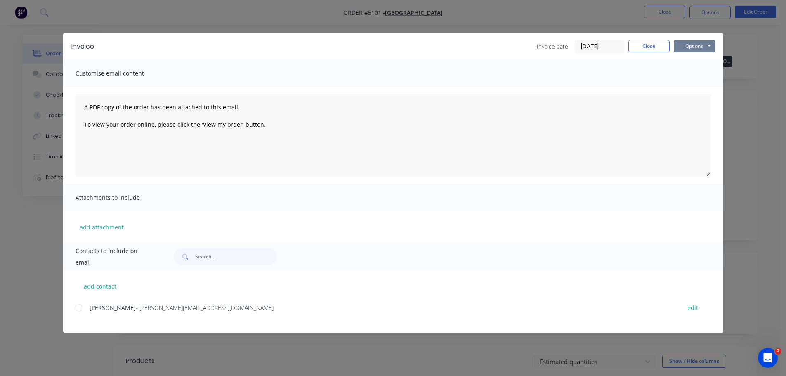
click at [692, 43] on button "Options" at bounding box center [694, 46] width 41 height 12
click at [687, 78] on button "Print" at bounding box center [700, 75] width 53 height 14
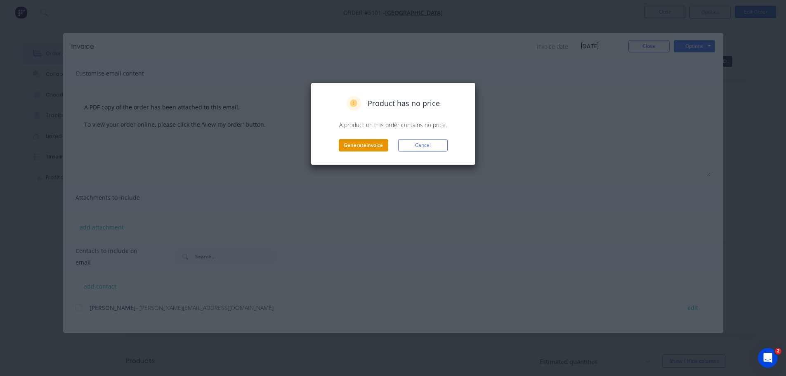
click at [382, 145] on button "Generate invoice" at bounding box center [364, 145] width 50 height 12
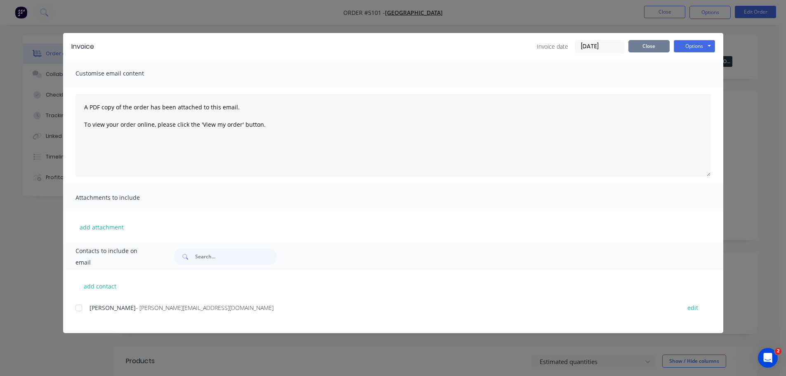
click at [647, 44] on button "Close" at bounding box center [648, 46] width 41 height 12
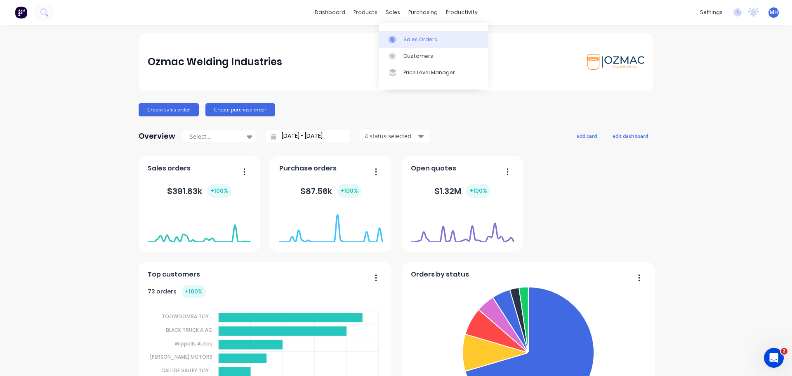
click at [401, 37] on div at bounding box center [395, 39] width 12 height 7
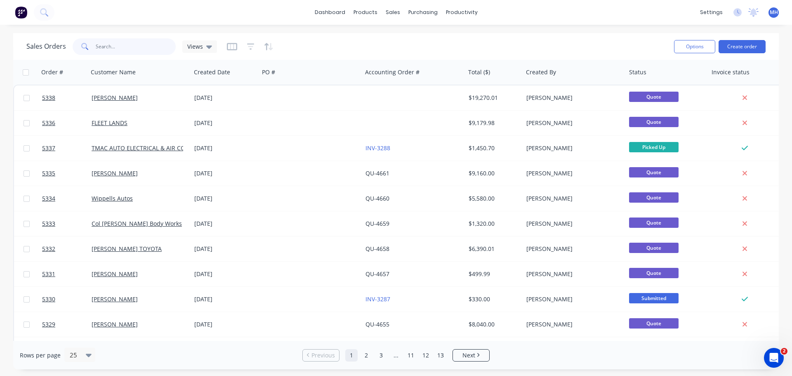
click at [105, 48] on input "text" at bounding box center [136, 46] width 80 height 17
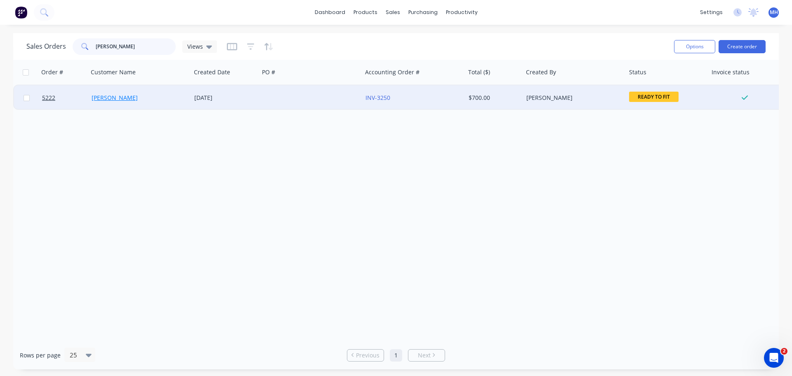
type input "[PERSON_NAME]"
click at [133, 94] on link "[PERSON_NAME]" at bounding box center [115, 98] width 46 height 8
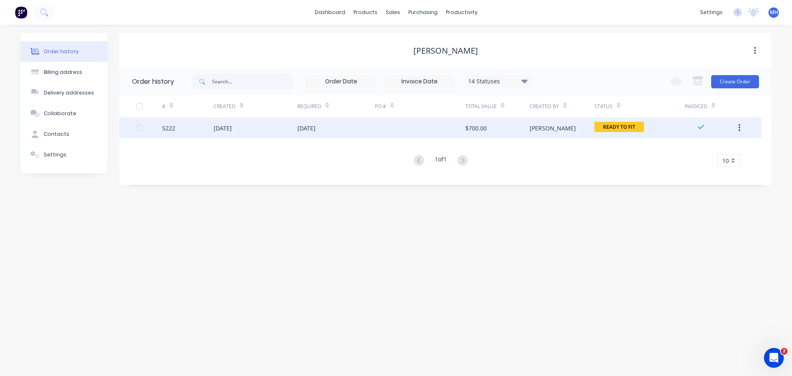
click at [166, 126] on div "5222" at bounding box center [168, 128] width 13 height 9
